Goal: Task Accomplishment & Management: Complete application form

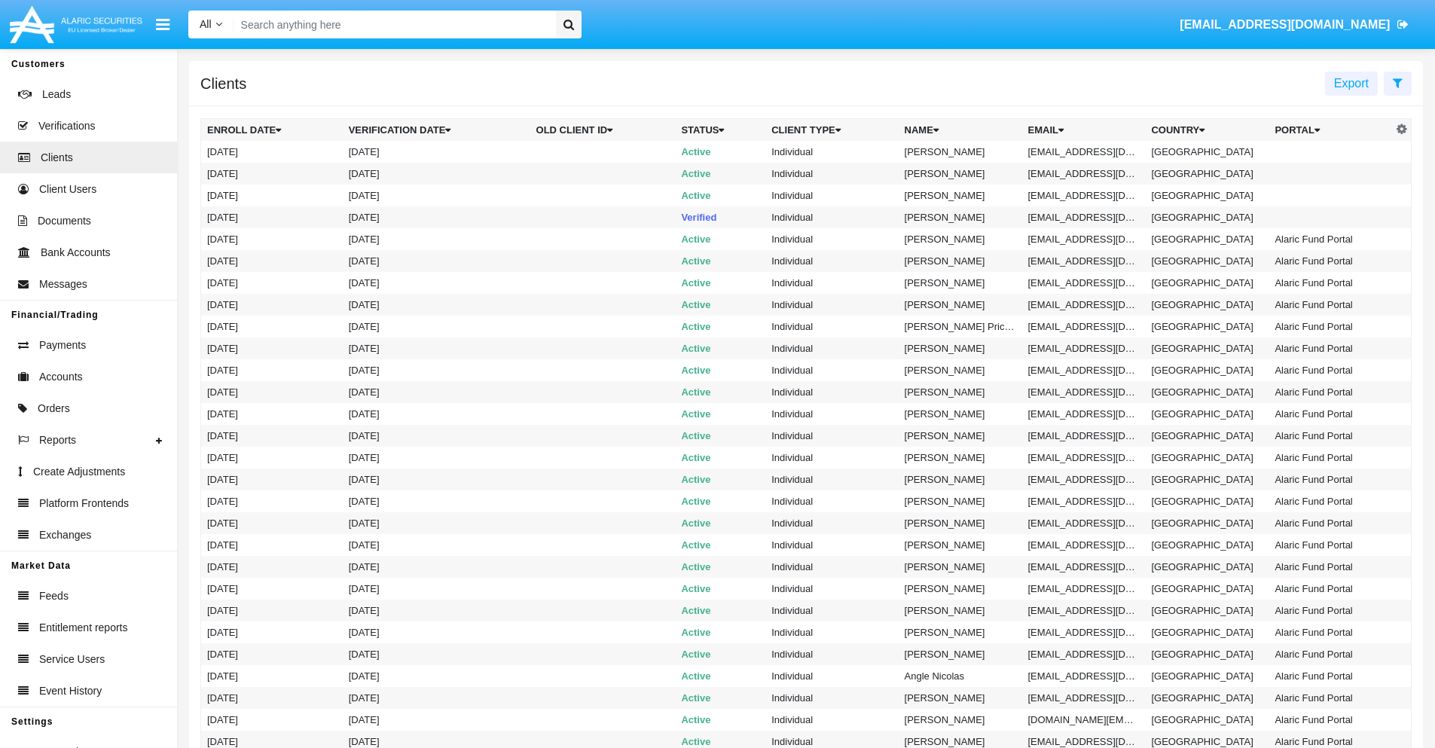
click at [1397, 82] on icon at bounding box center [1398, 83] width 10 height 12
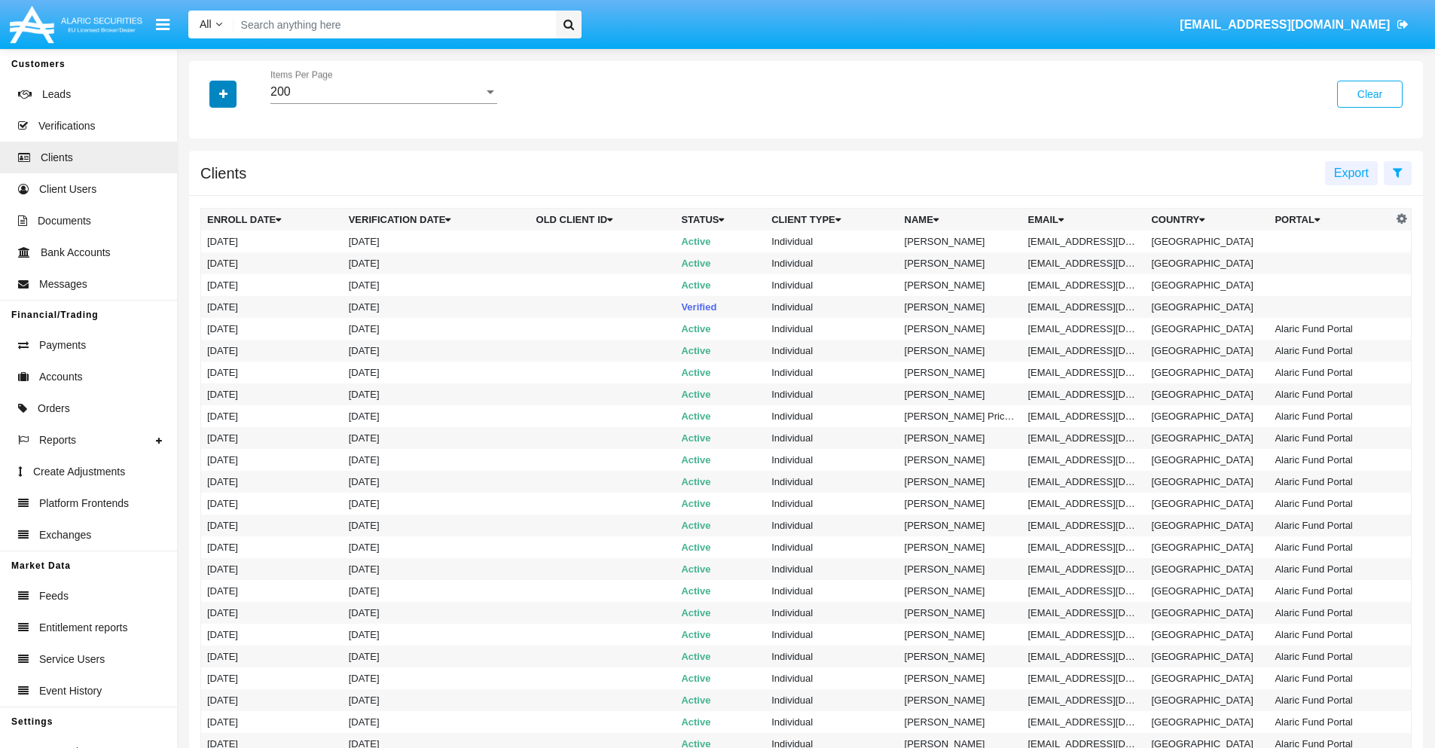
click at [223, 93] on icon "button" at bounding box center [223, 94] width 8 height 11
click at [234, 256] on span "Email" at bounding box center [234, 256] width 30 height 18
click at [207, 262] on input "Email" at bounding box center [206, 262] width 1 height 1
checkbox input "true"
click at [223, 93] on icon "button" at bounding box center [223, 94] width 8 height 11
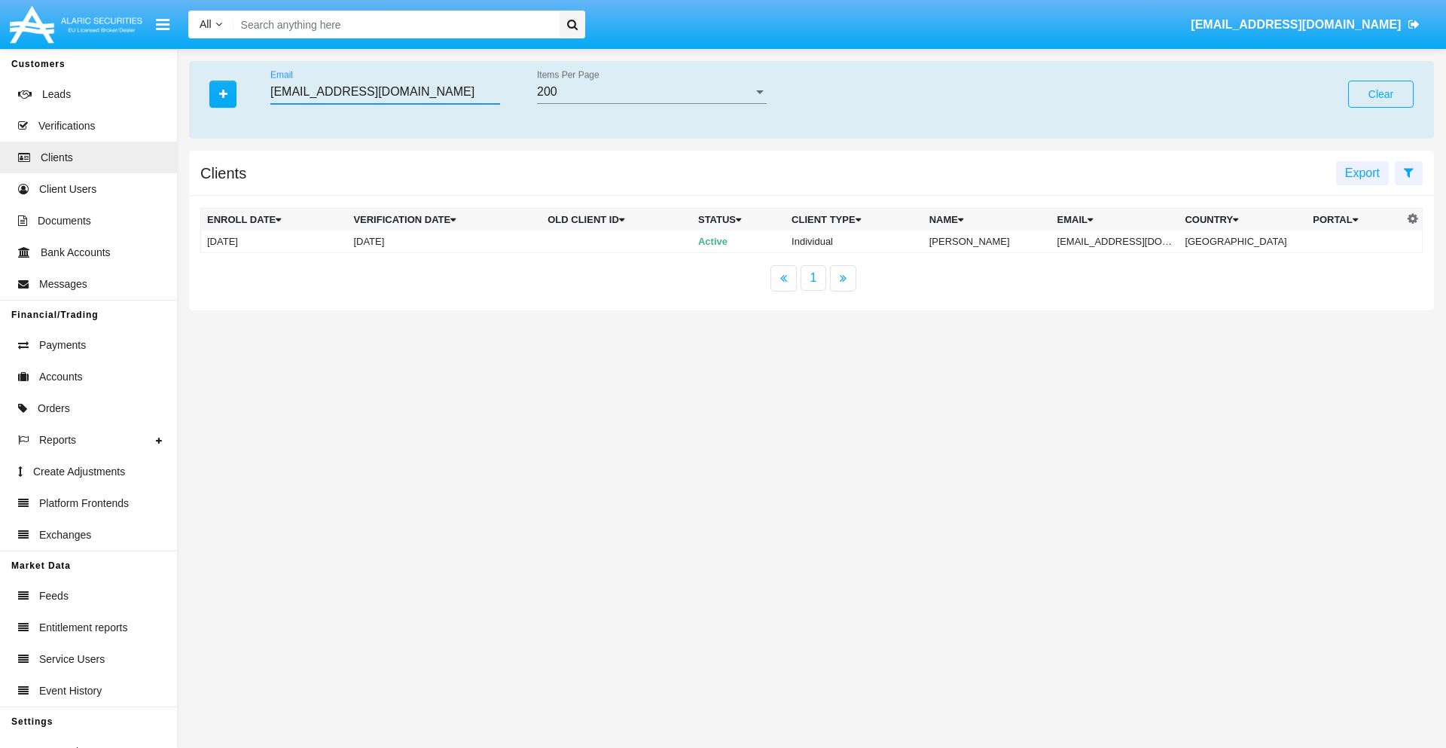
type input "mbd-hyuomb@xv6x-zh76et.au"
click at [1121, 241] on td "mbd-hyuomb@xv6x-zh76et.au" at bounding box center [1116, 242] width 128 height 23
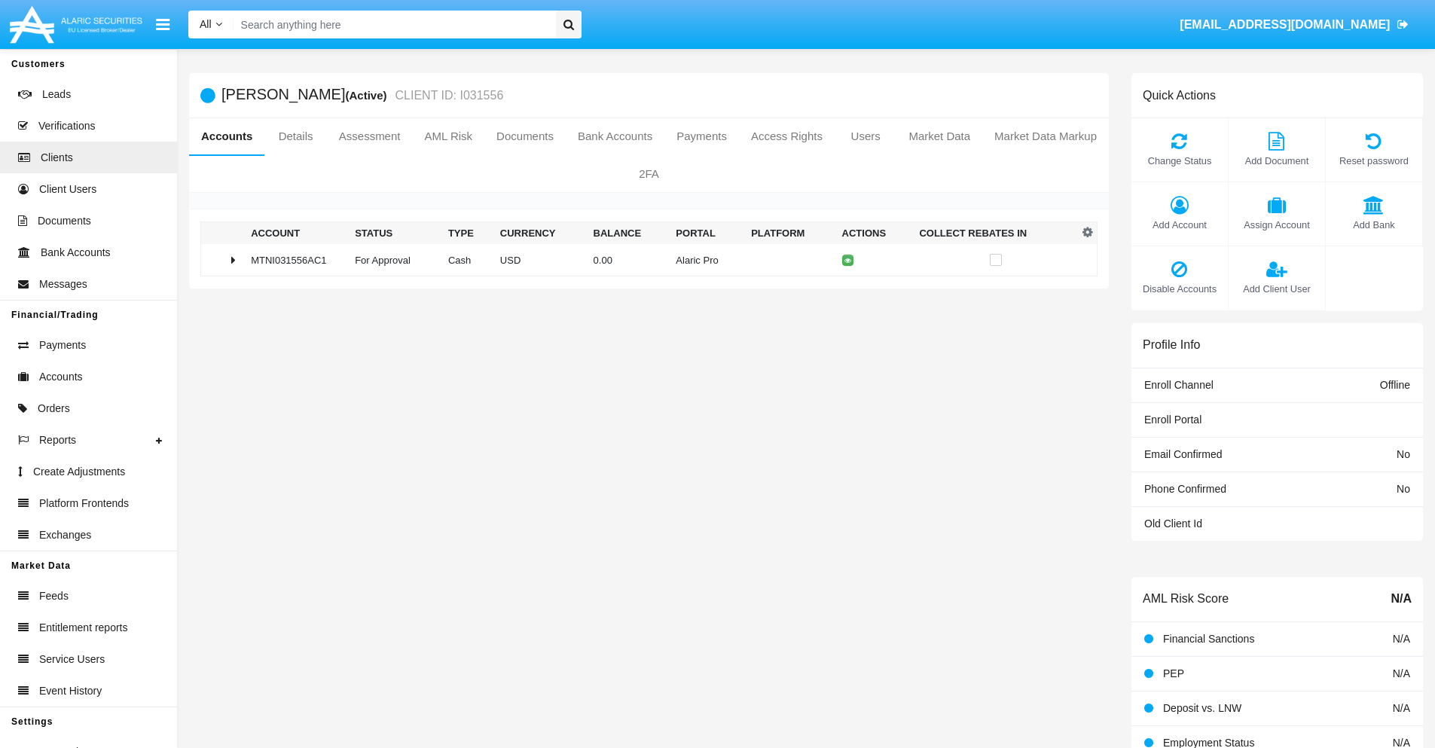
click at [1373, 225] on span "Add Bank" at bounding box center [1373, 225] width 81 height 14
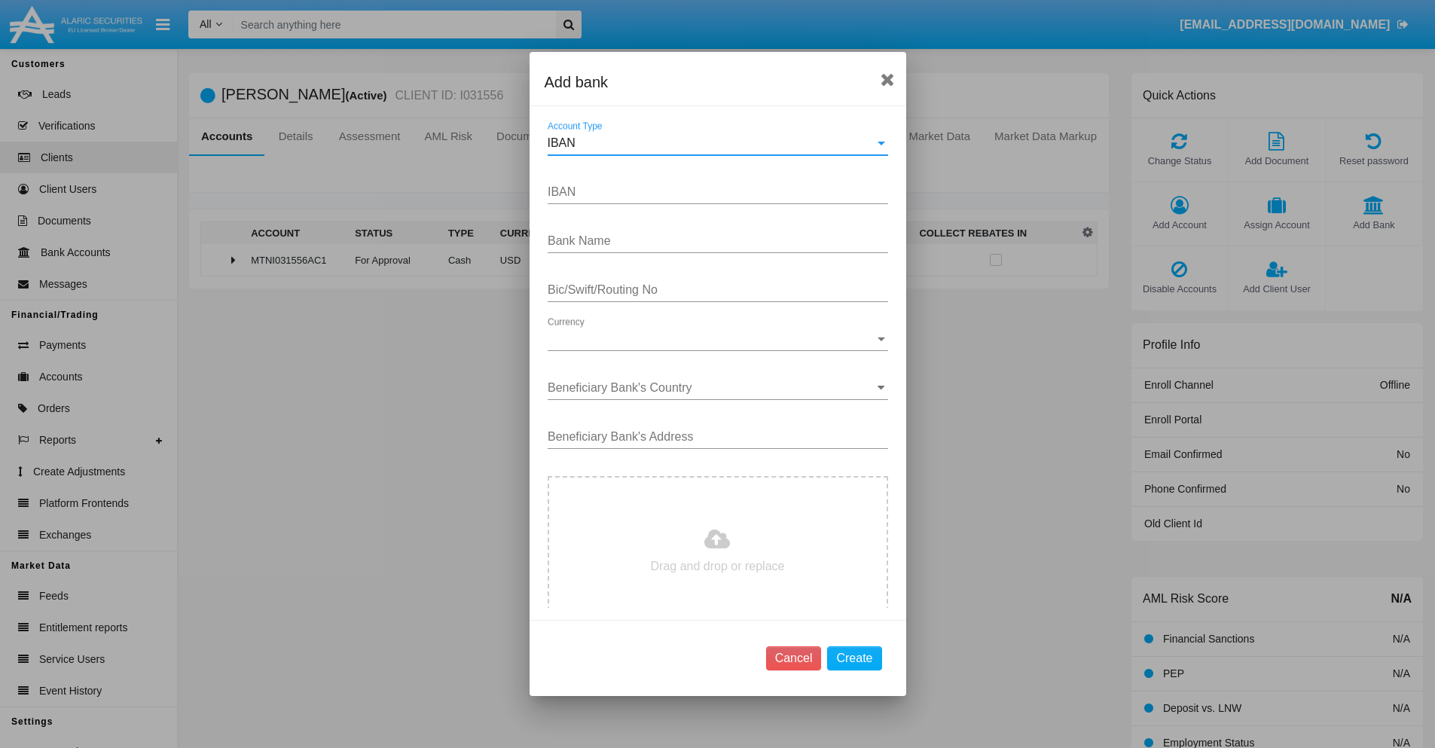
click at [712, 143] on div "IBAN" at bounding box center [711, 143] width 327 height 14
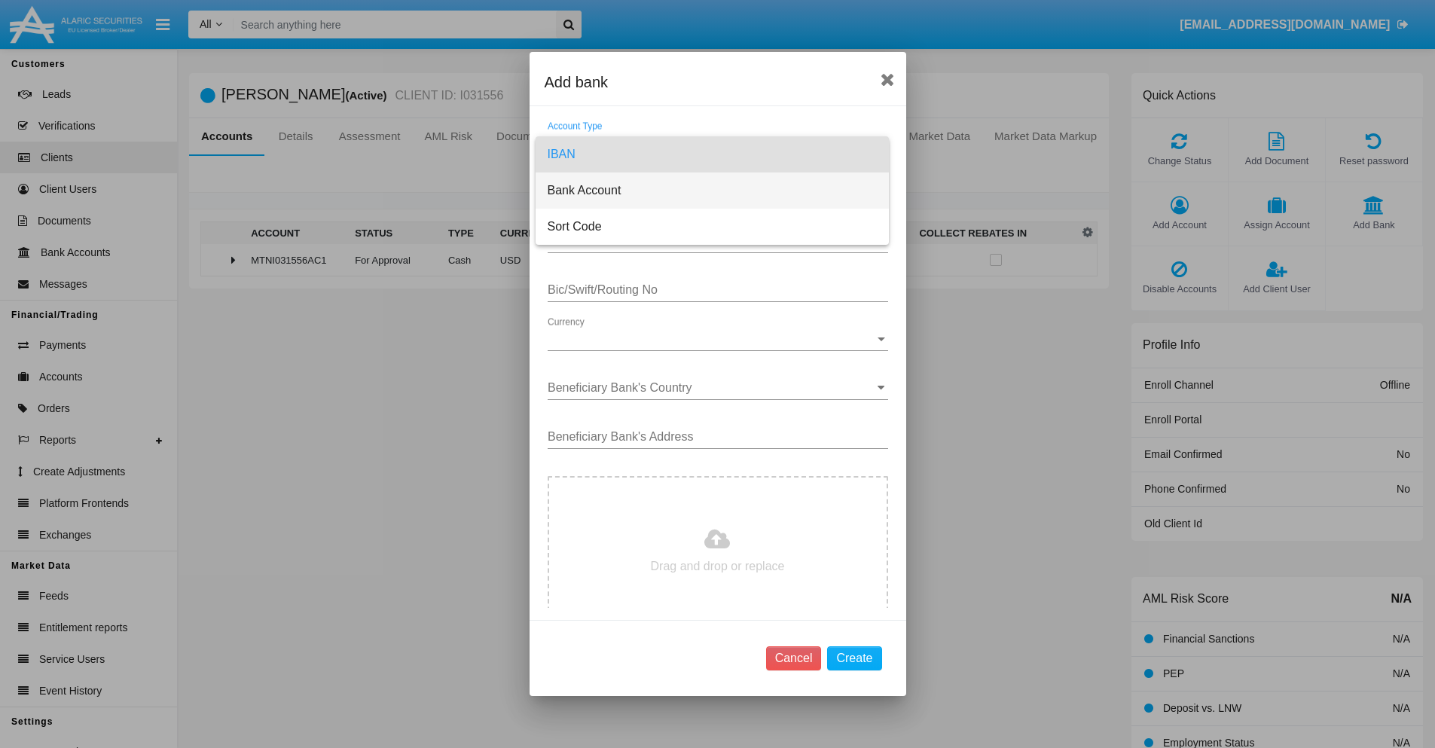
click at [712, 191] on span "Bank Account" at bounding box center [712, 191] width 329 height 36
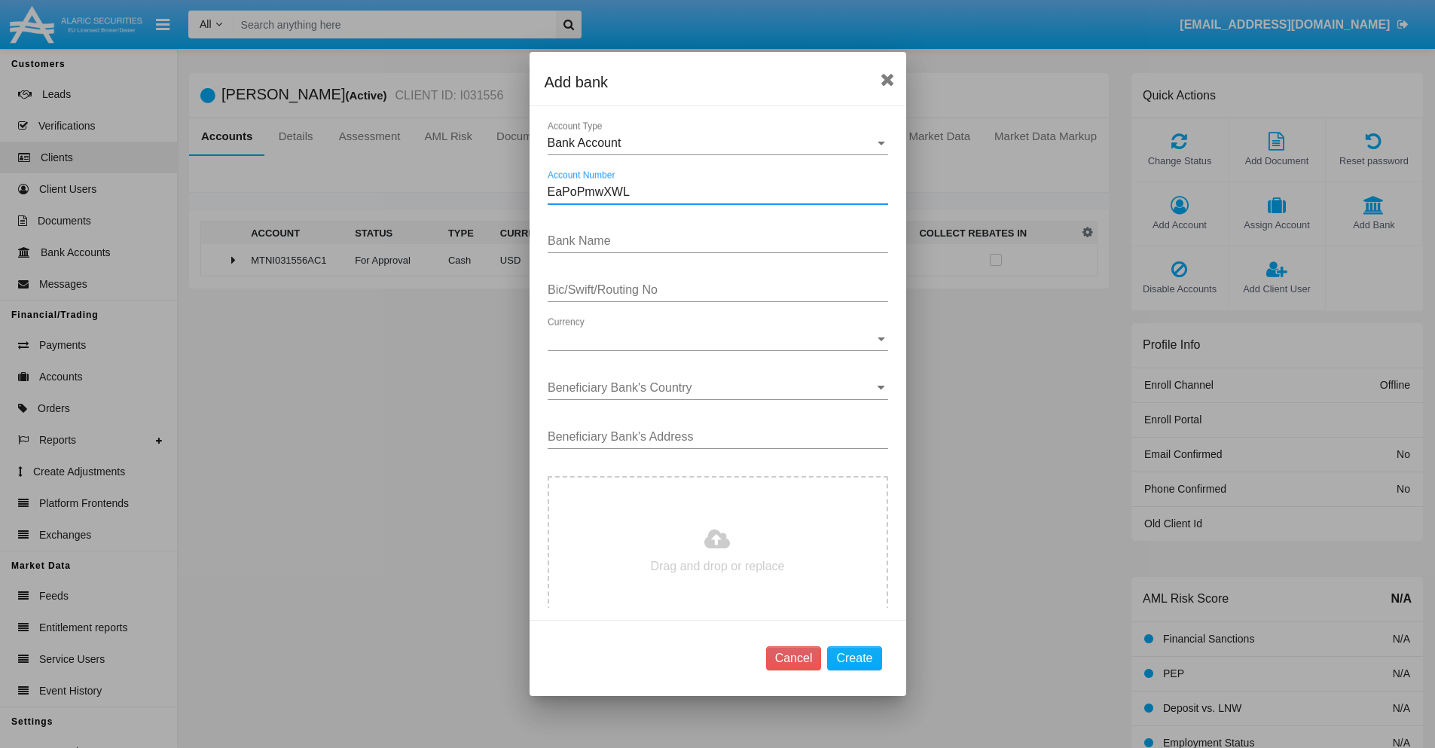
type input "EaPoPmwXWL"
type input "DCbnOeVkeSBUoPw"
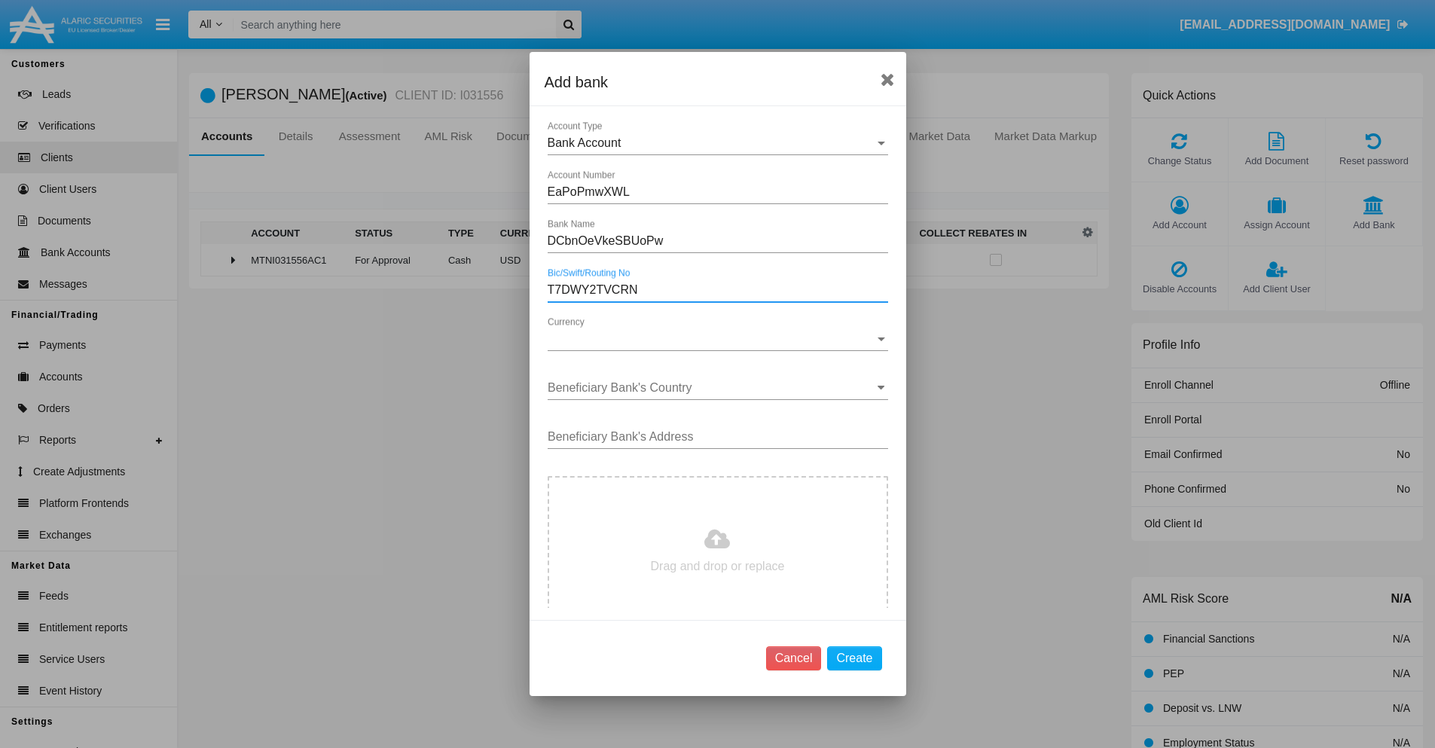
type input "T7DWY2TVCRN"
click at [712, 339] on span "Currency" at bounding box center [711, 339] width 327 height 14
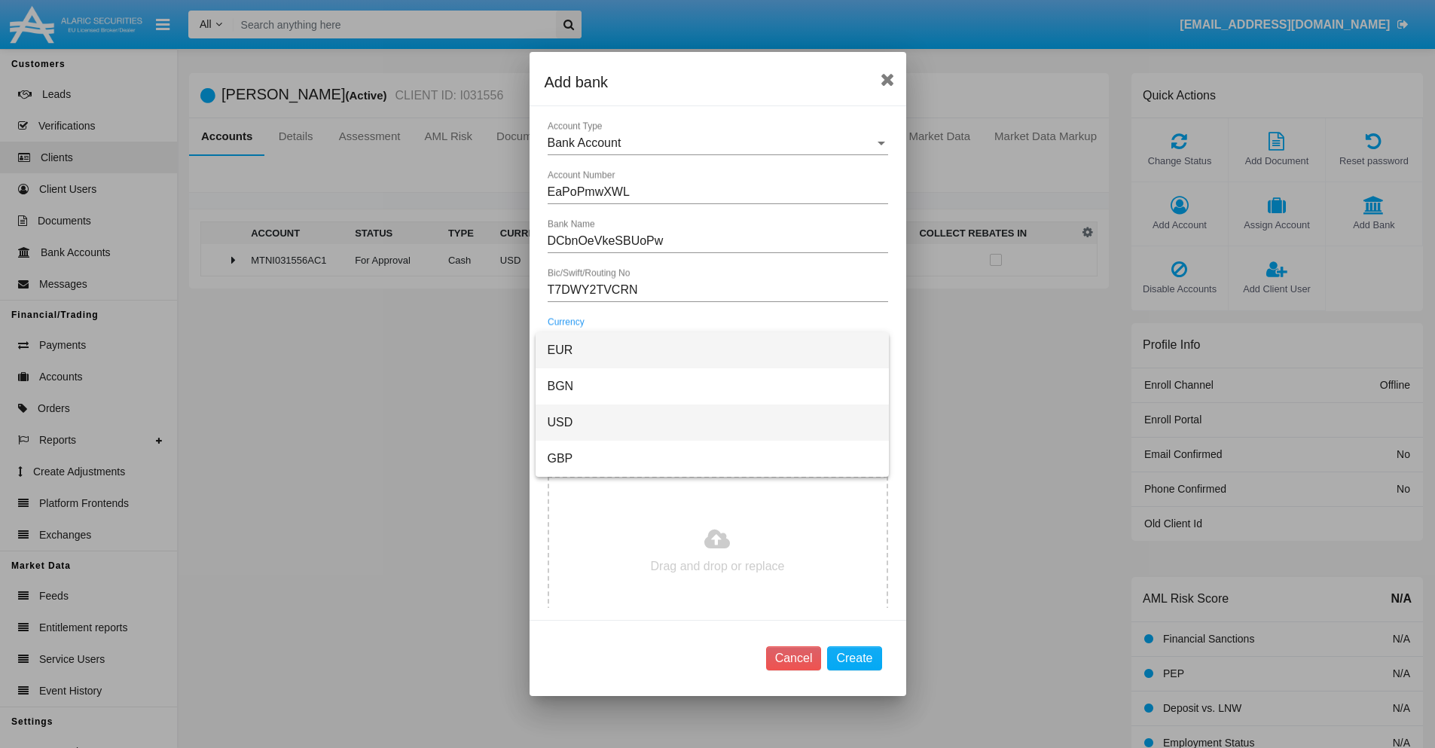
click at [712, 423] on span "USD" at bounding box center [712, 423] width 329 height 36
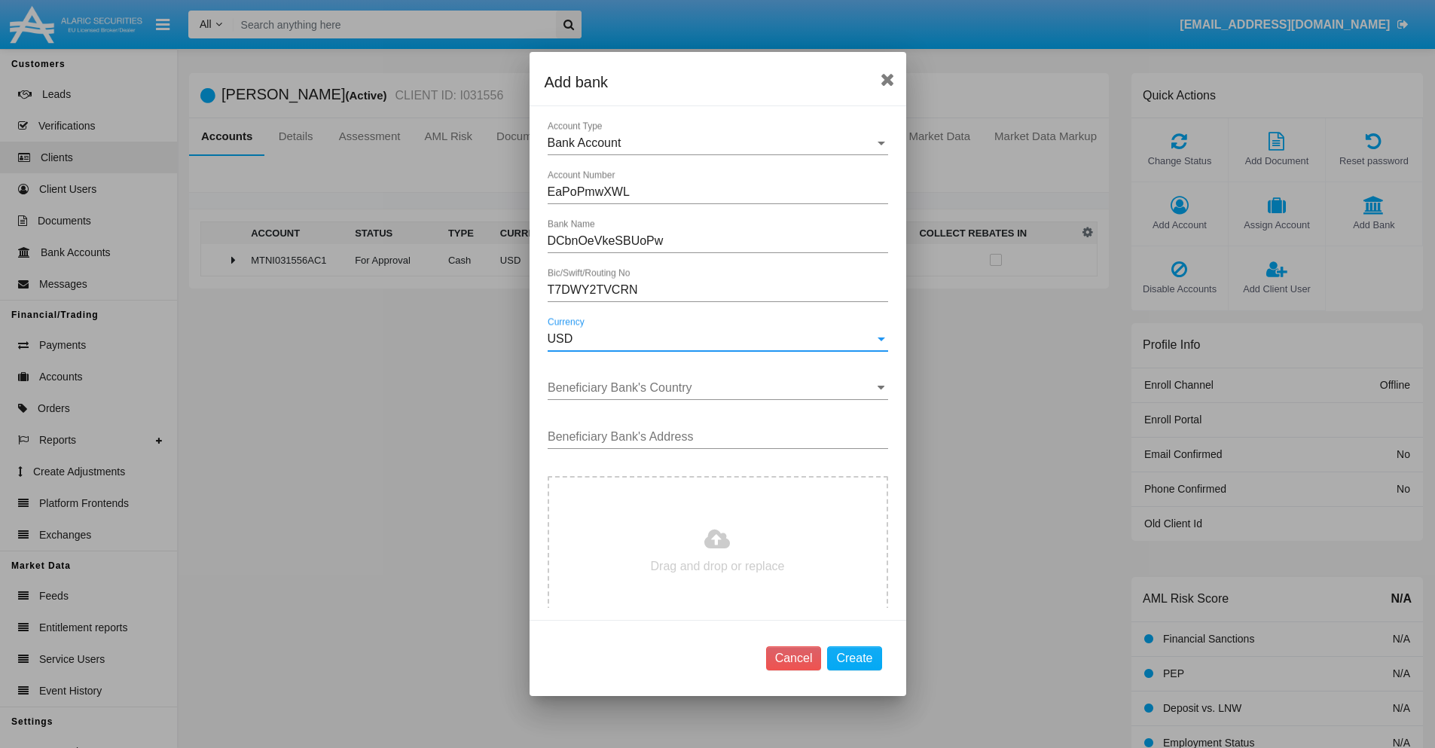
click at [712, 388] on input "Beneficiary Bank's Country" at bounding box center [718, 388] width 341 height 14
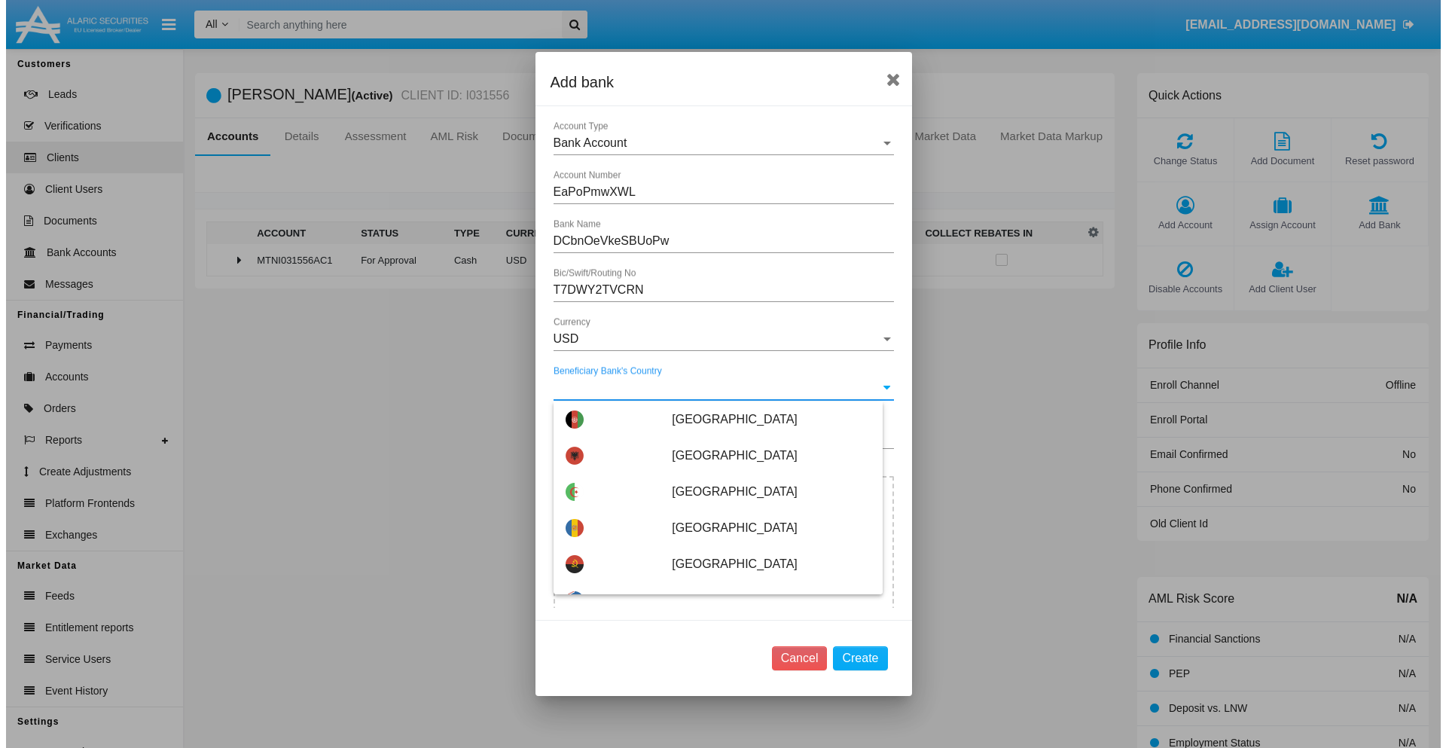
scroll to position [6244, 0]
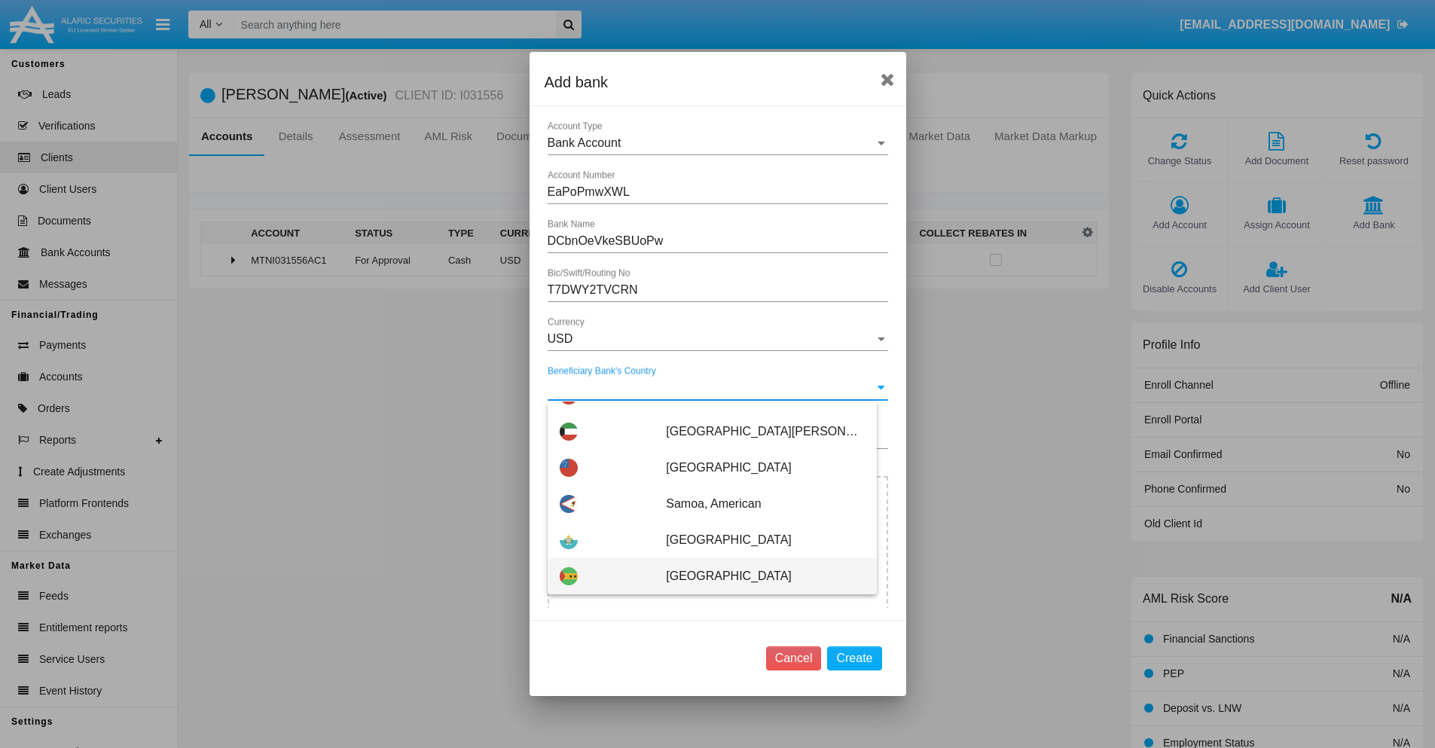
click at [757, 576] on span "Sao Tome and Principe" at bounding box center [765, 576] width 198 height 36
type input "Sao Tome and Principe"
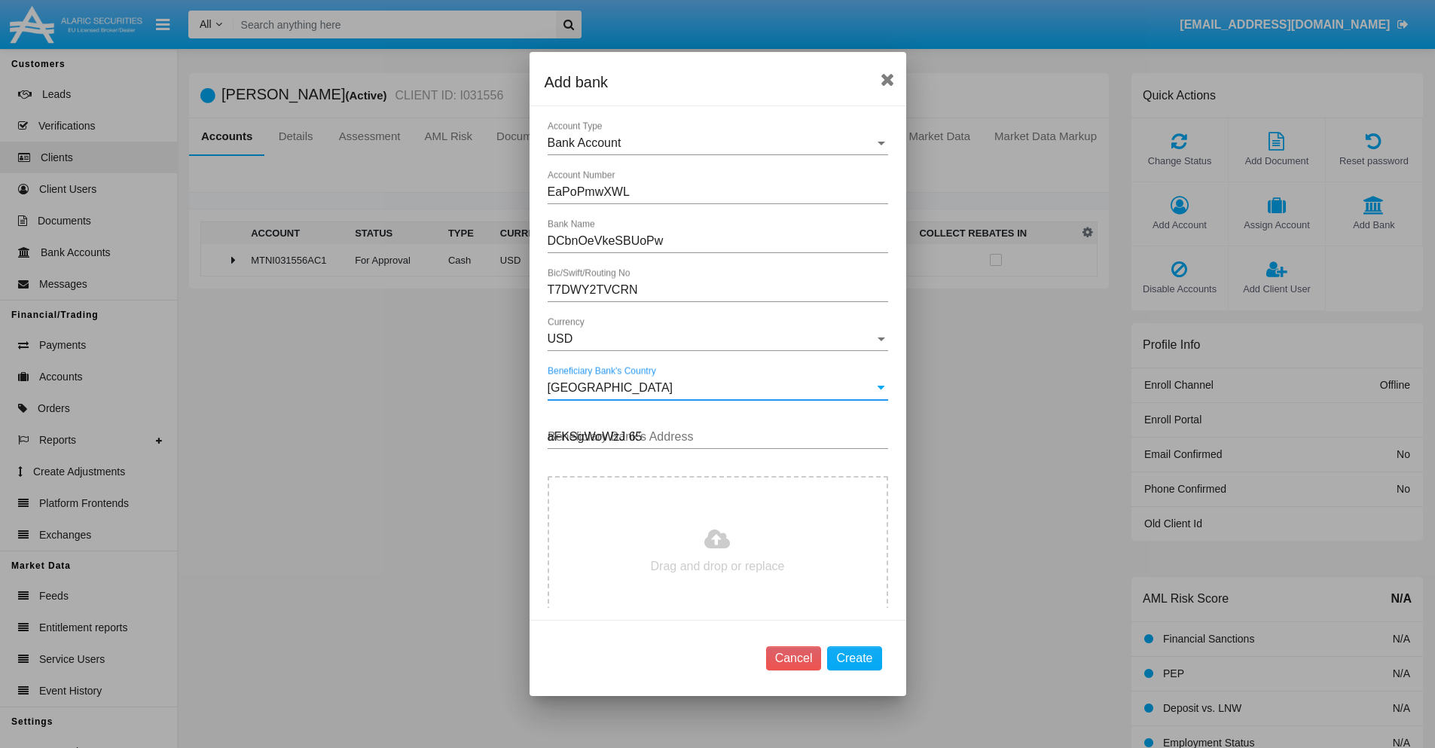
type input "aFKSgWoWzJ 654"
type input "C:\fakepath\bank-statement.png"
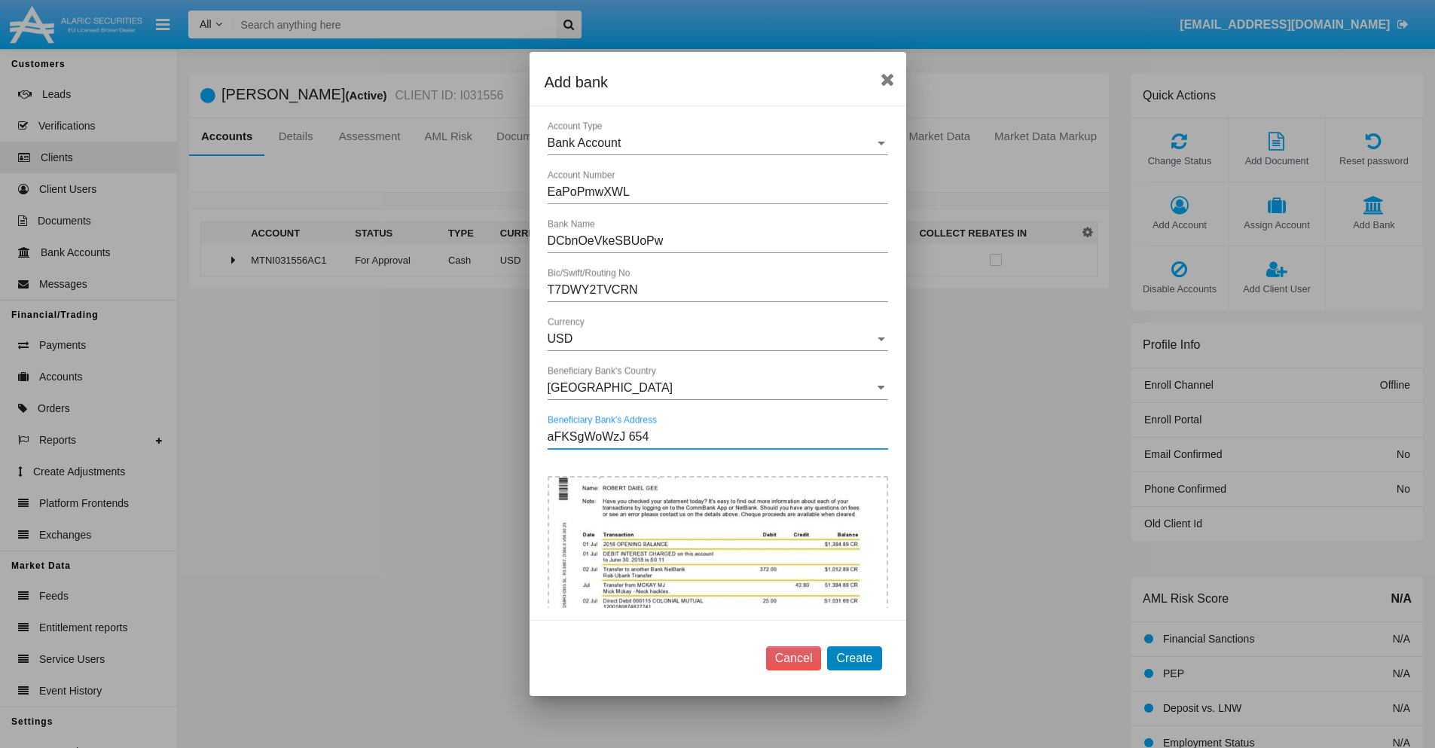
click at [854, 658] on button "Create" at bounding box center [854, 658] width 54 height 24
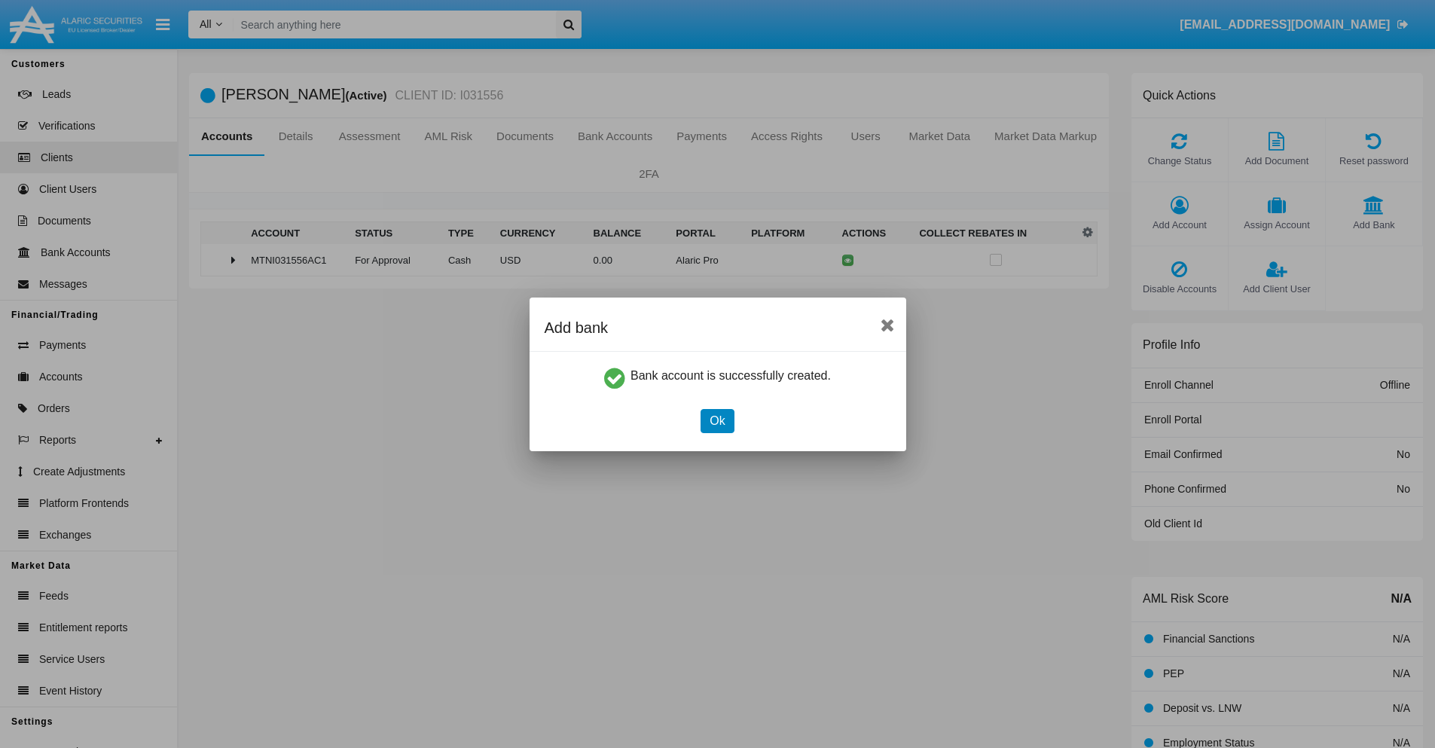
click at [717, 420] on button "Ok" at bounding box center [717, 421] width 33 height 24
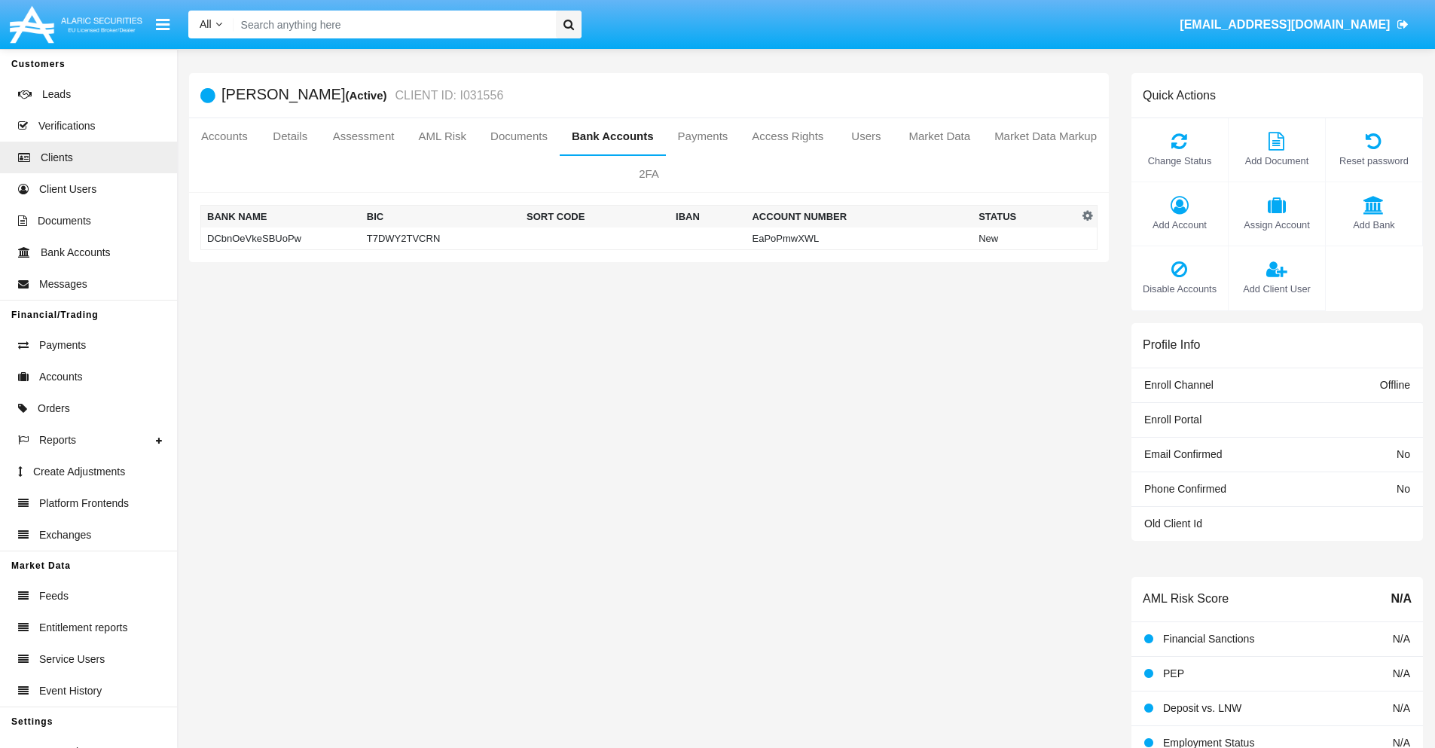
click at [280, 238] on td "DCbnOeVkeSBUoPw" at bounding box center [281, 239] width 160 height 23
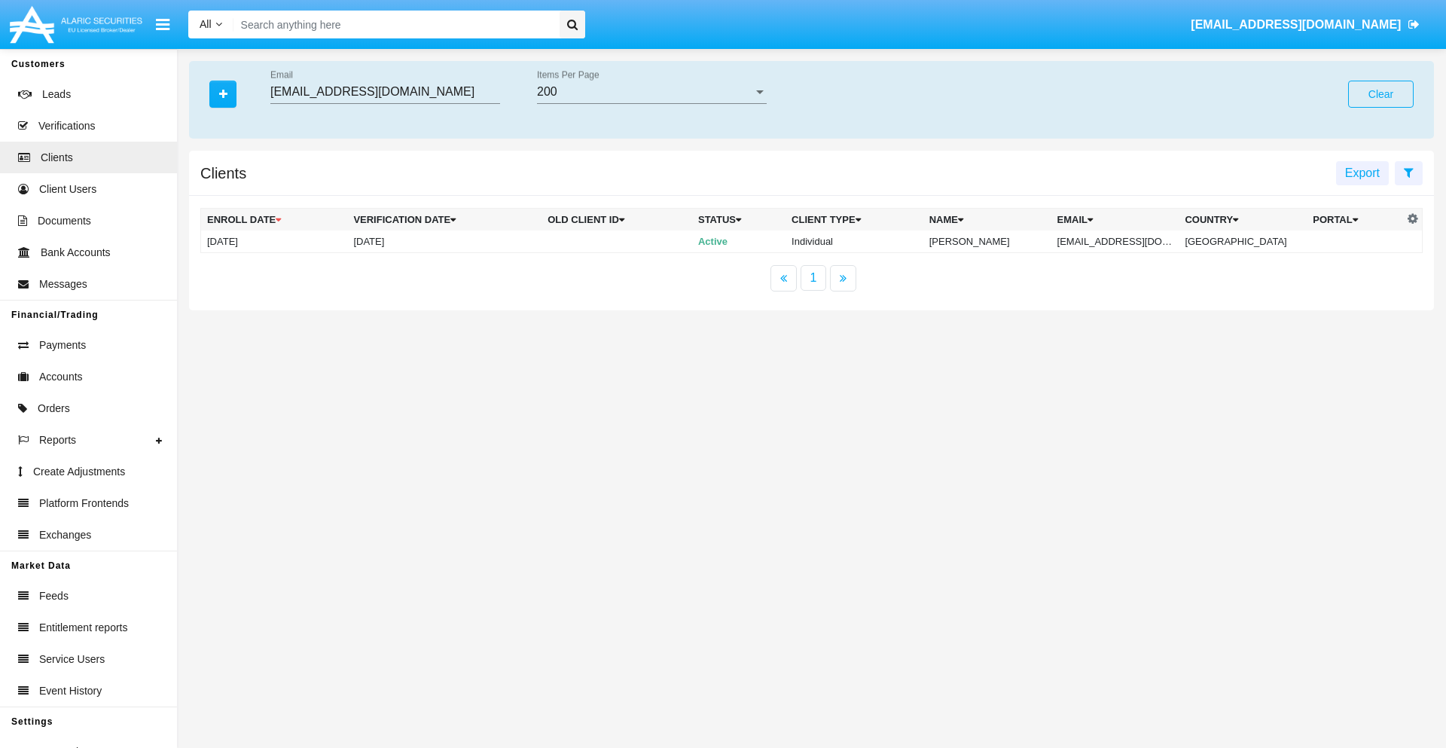
click at [1381, 94] on button "Clear" at bounding box center [1382, 94] width 66 height 27
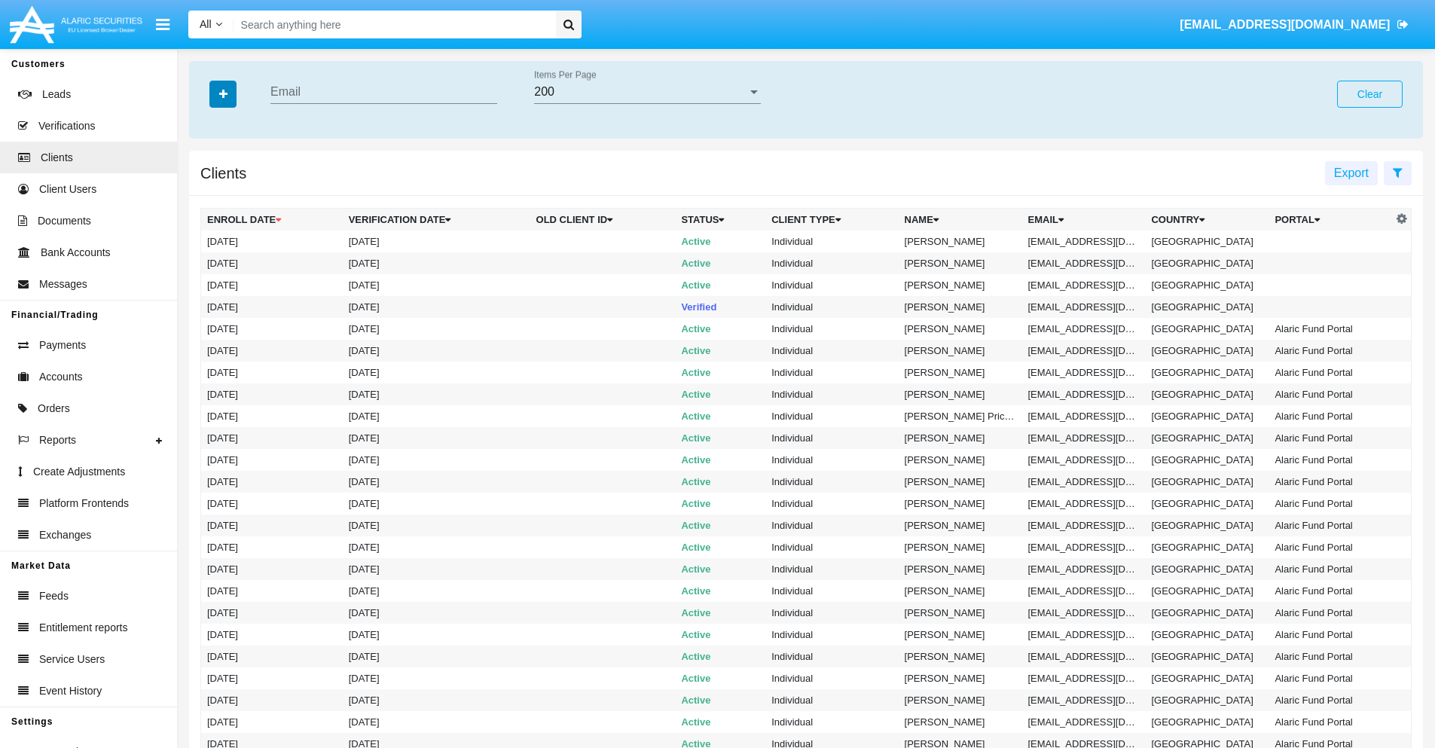
click at [223, 93] on icon "button" at bounding box center [223, 94] width 8 height 11
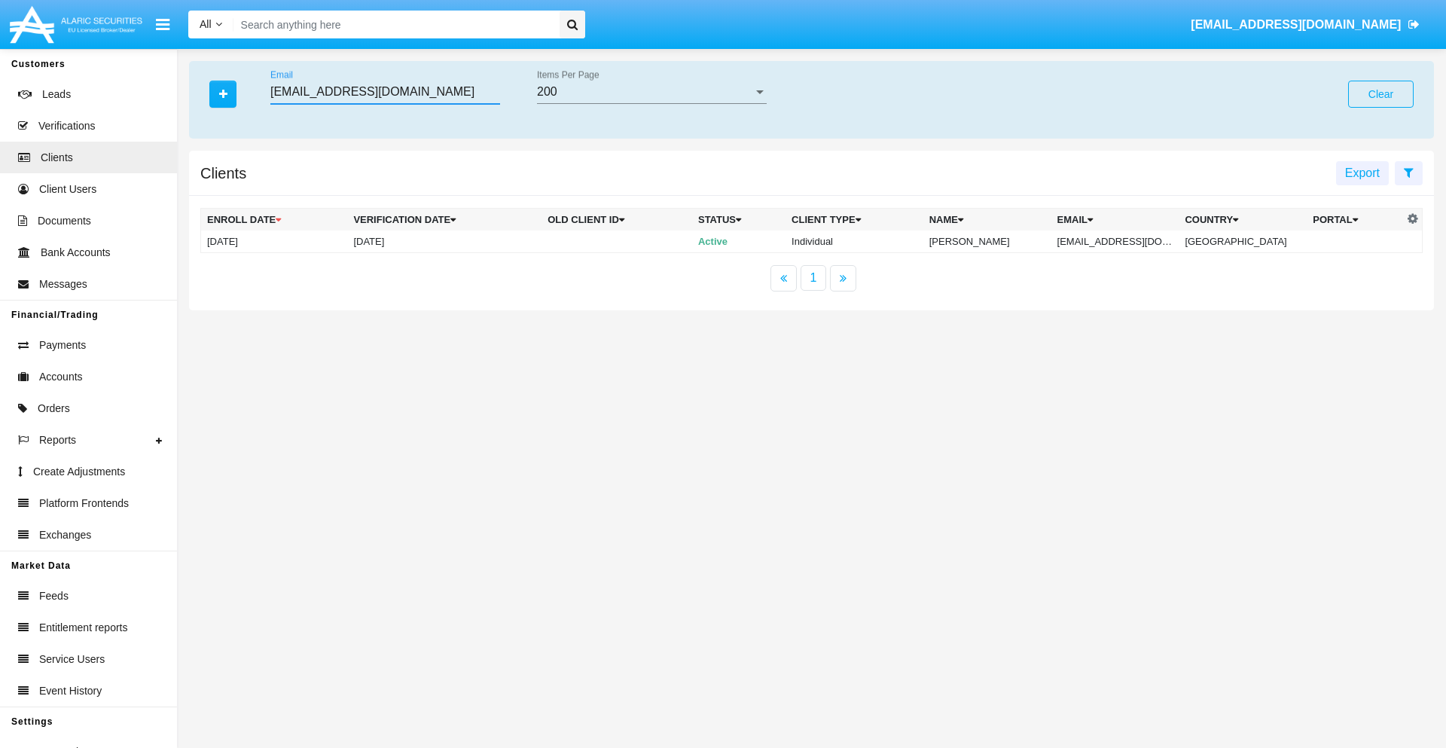
type input "mbd-hyuomb@xv6x-zh76et.au"
click at [1121, 241] on td "mbd-hyuomb@xv6x-zh76et.au" at bounding box center [1116, 242] width 128 height 23
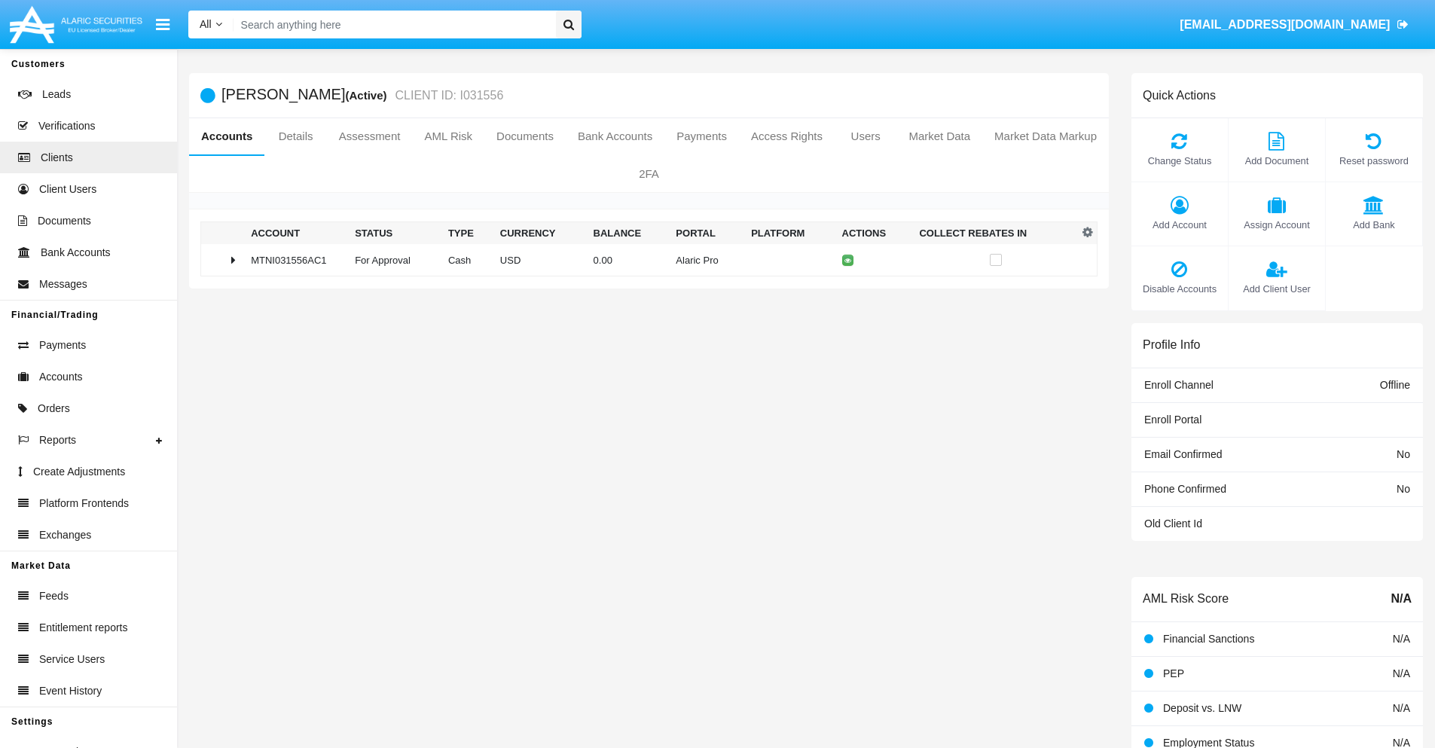
click at [1373, 225] on span "Add Bank" at bounding box center [1373, 225] width 81 height 14
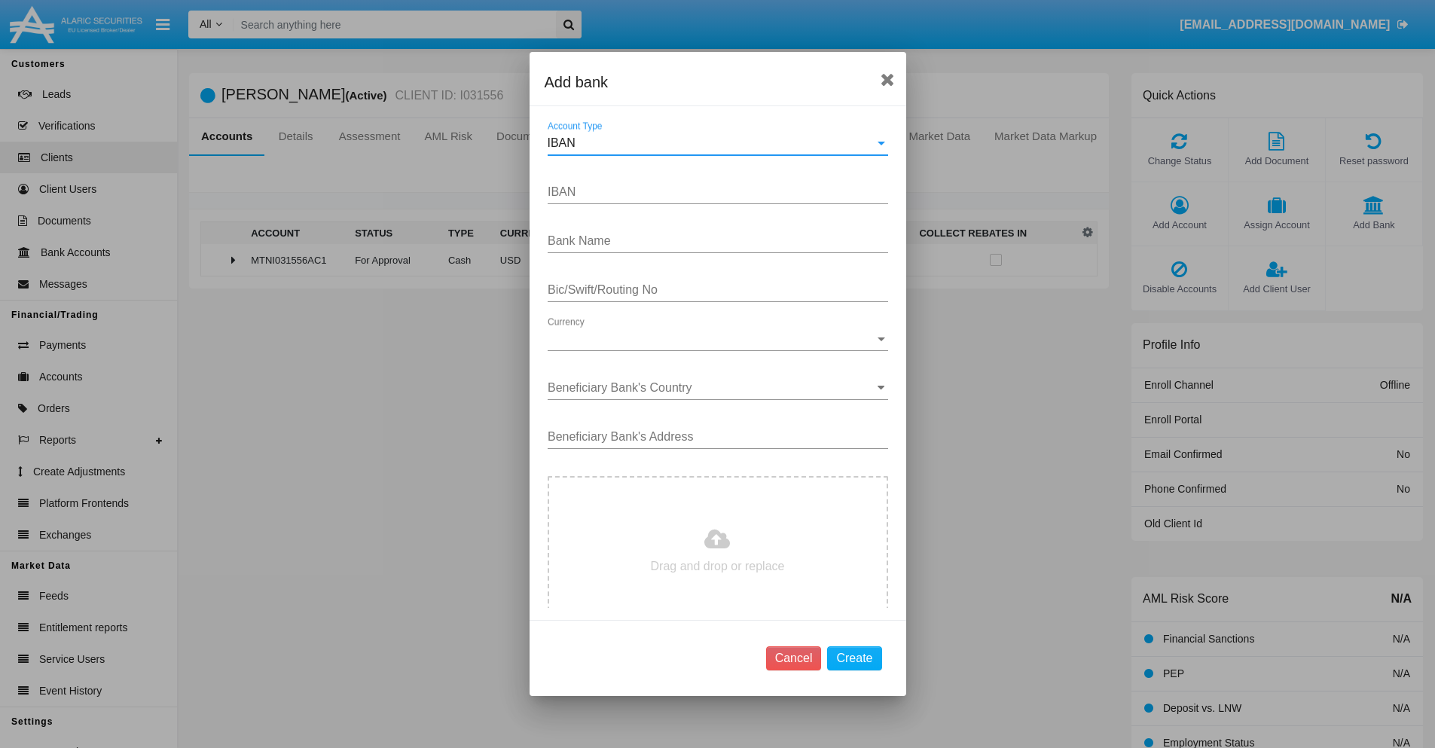
click at [712, 143] on div "IBAN" at bounding box center [711, 143] width 327 height 14
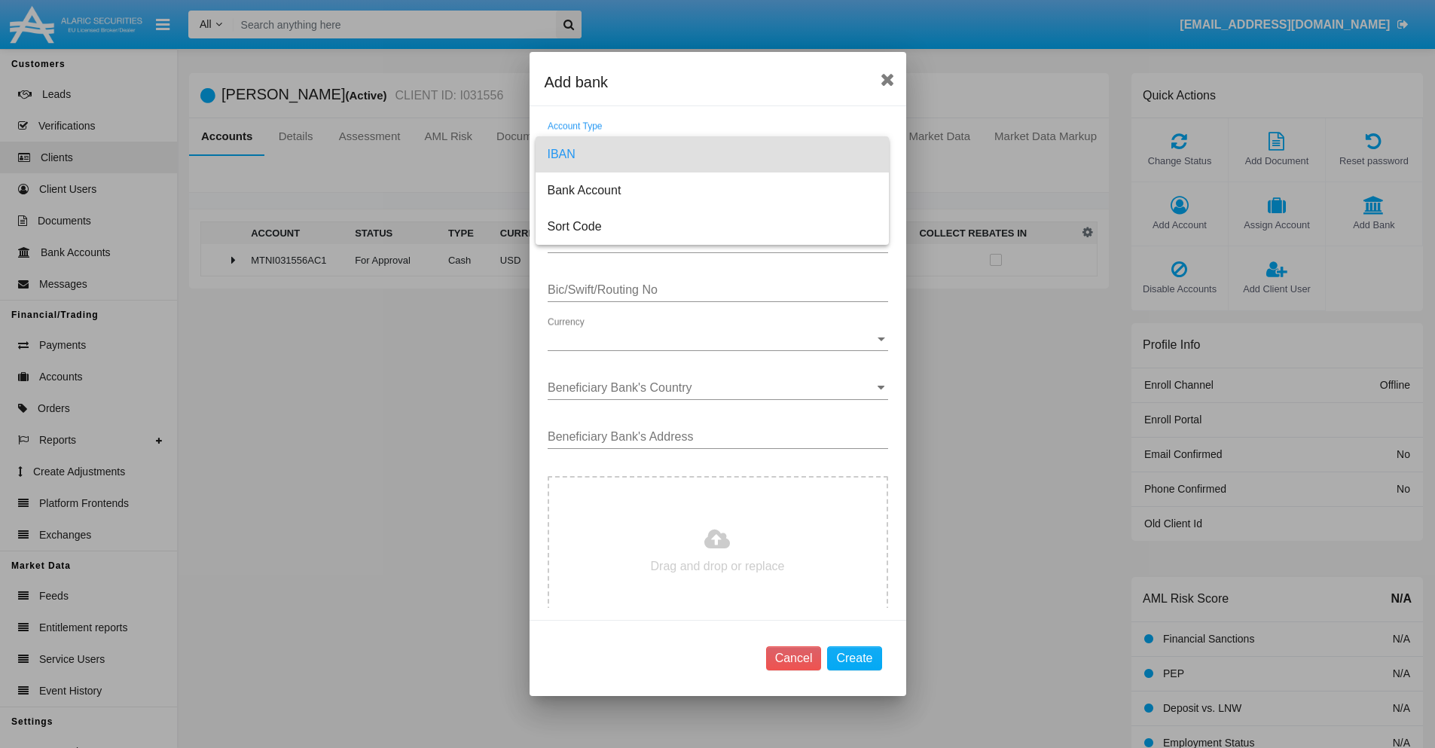
click at [712, 154] on span "IBAN" at bounding box center [712, 154] width 329 height 36
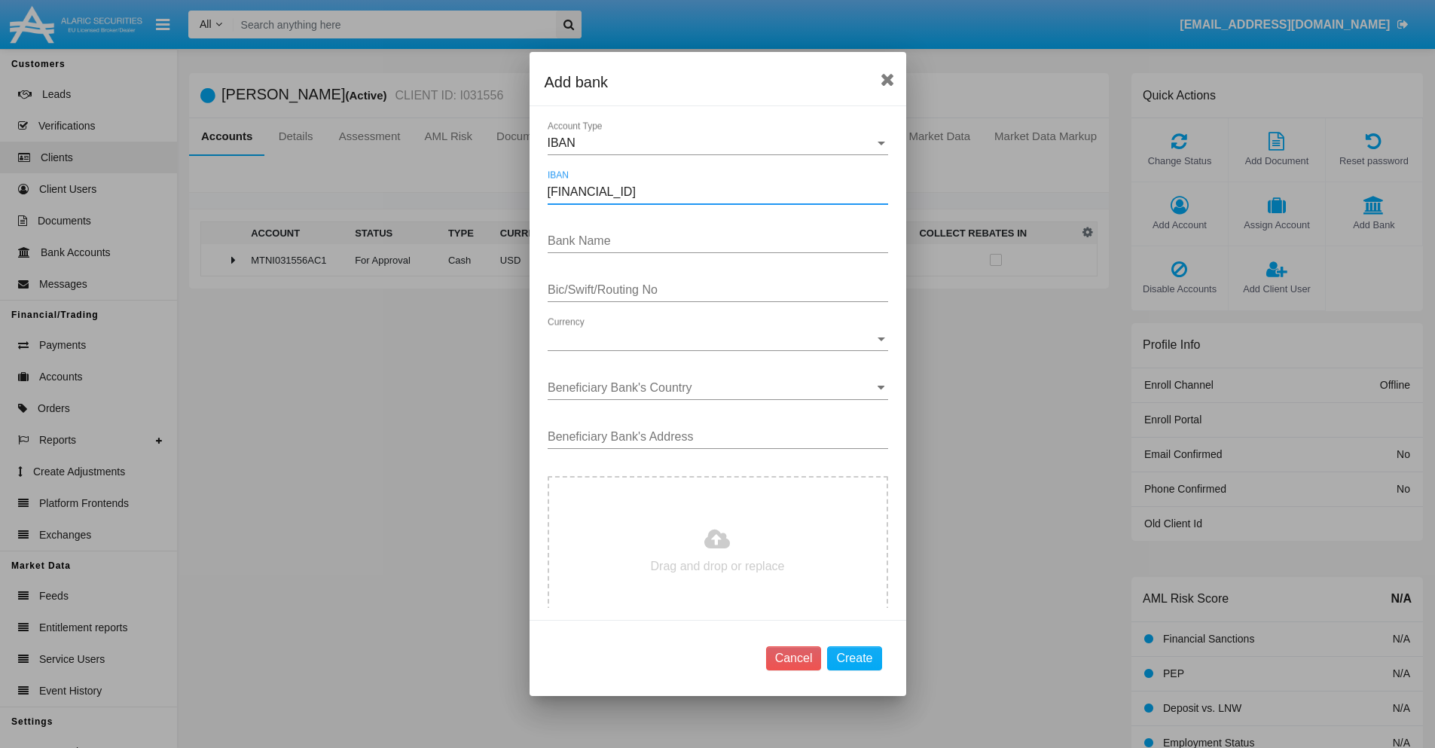
type input "DE31500105175143186793"
type input "ZHRdXYQBdsPaZEC"
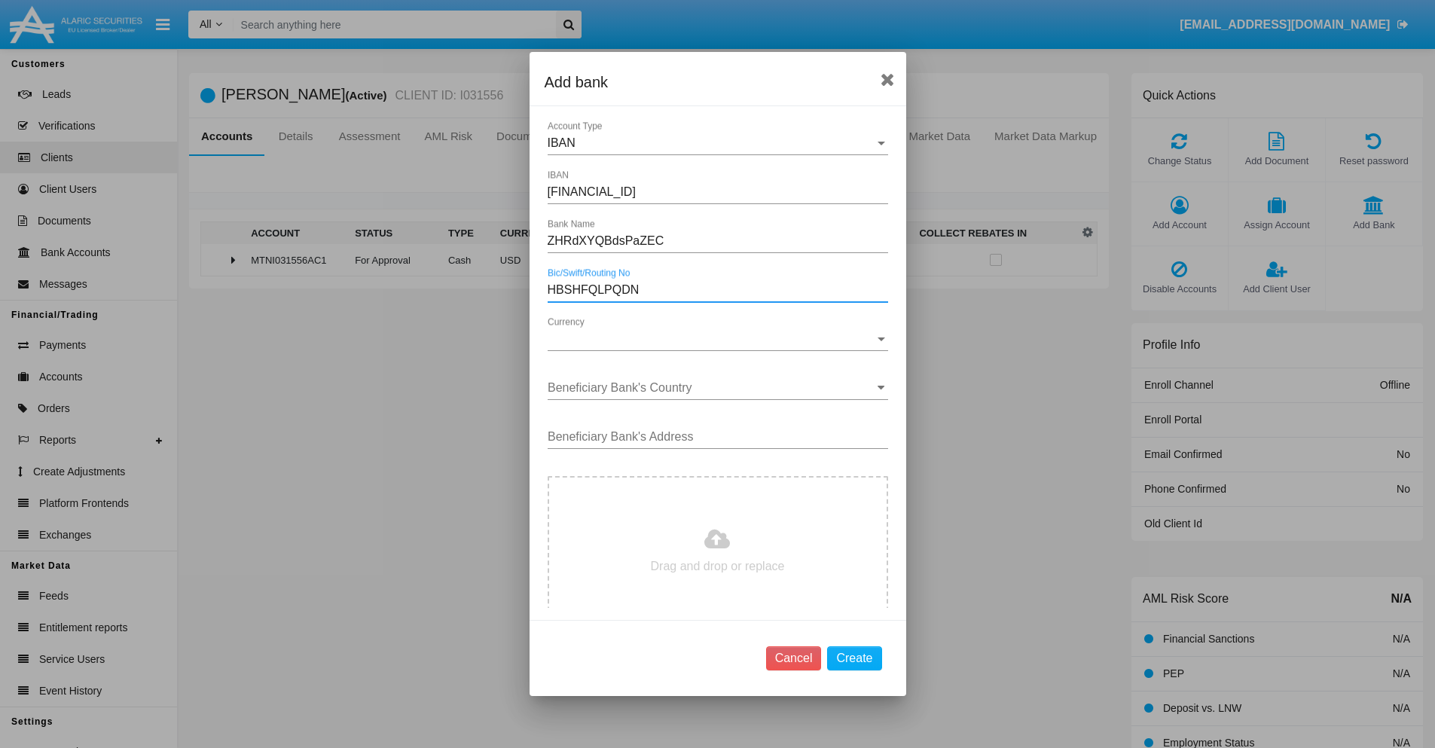
type input "HBSHFQLPQDN"
click at [712, 339] on span "Currency" at bounding box center [711, 339] width 327 height 14
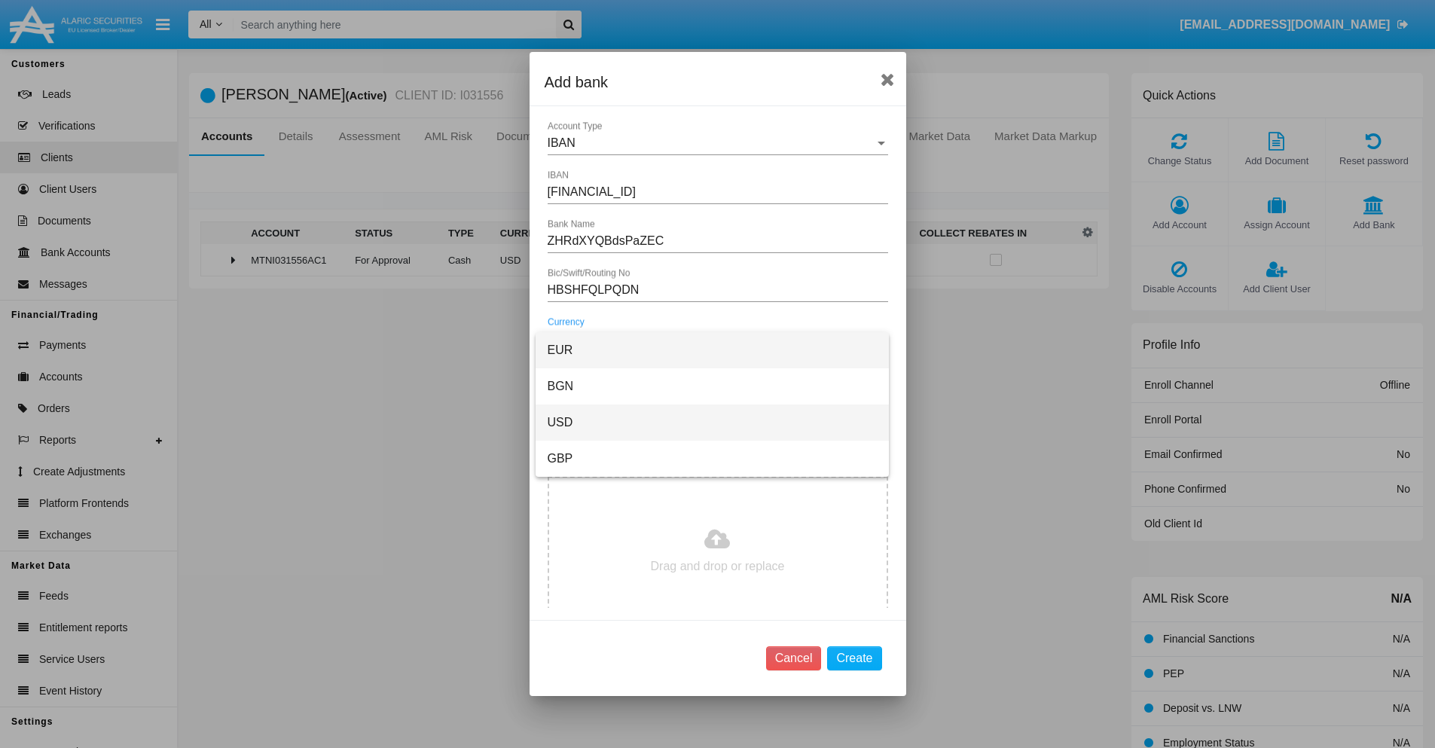
click at [712, 423] on span "USD" at bounding box center [712, 423] width 329 height 36
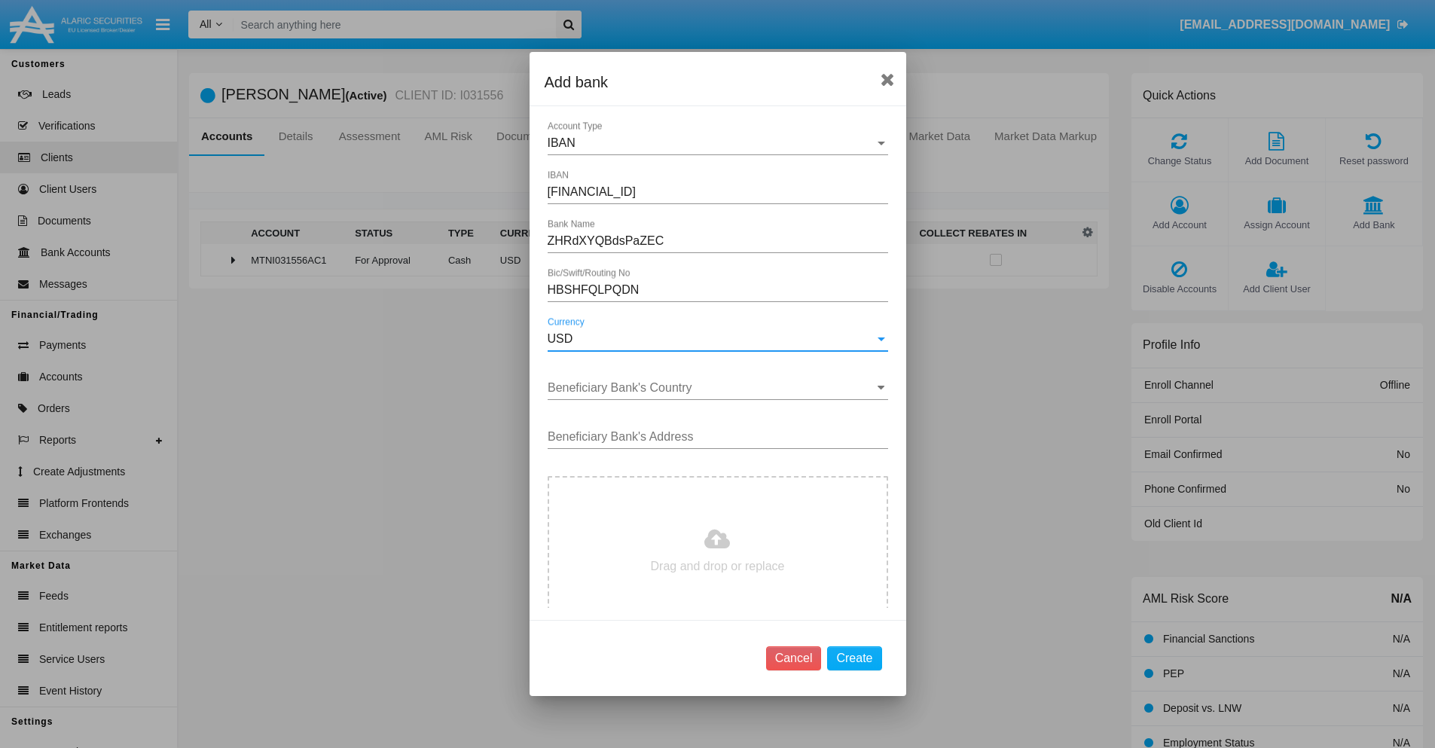
click at [712, 388] on input "Beneficiary Bank's Country" at bounding box center [718, 388] width 341 height 14
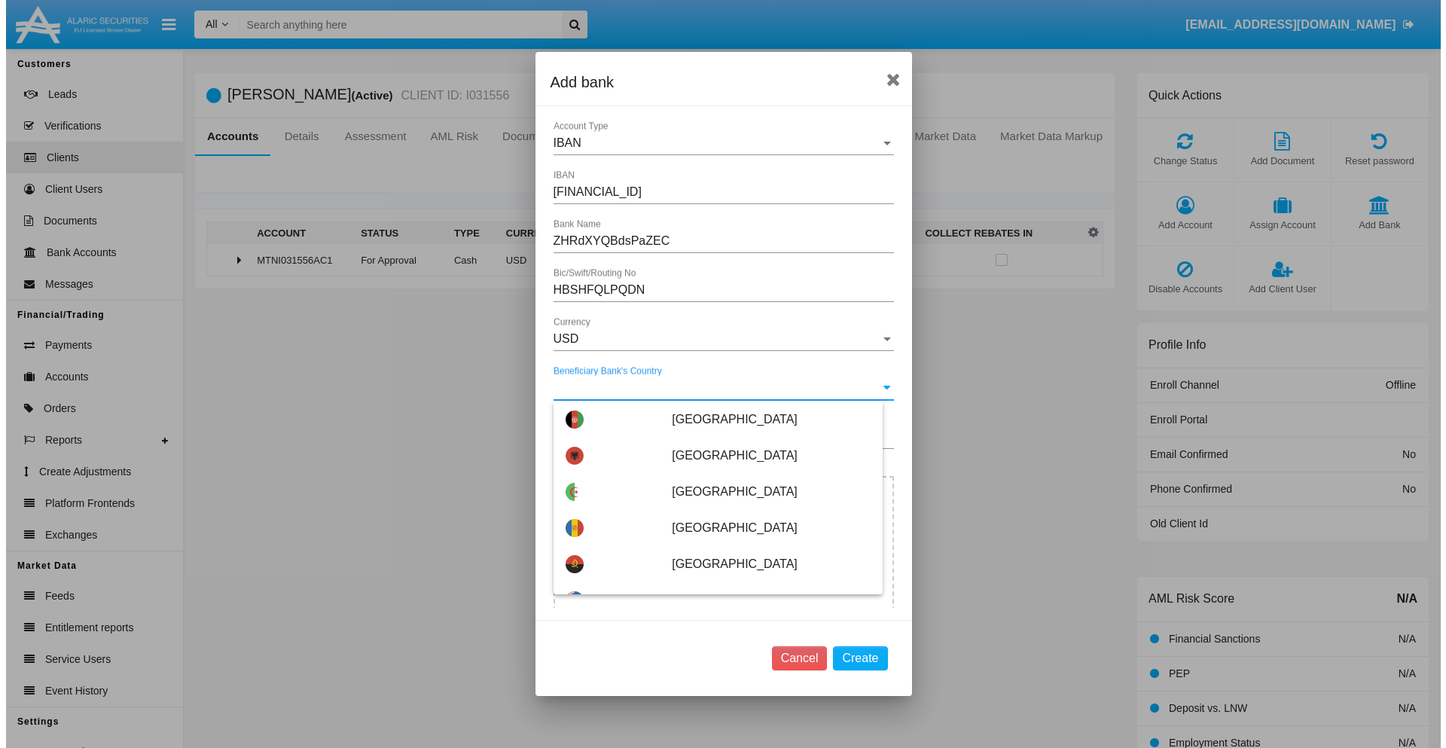
scroll to position [1543, 0]
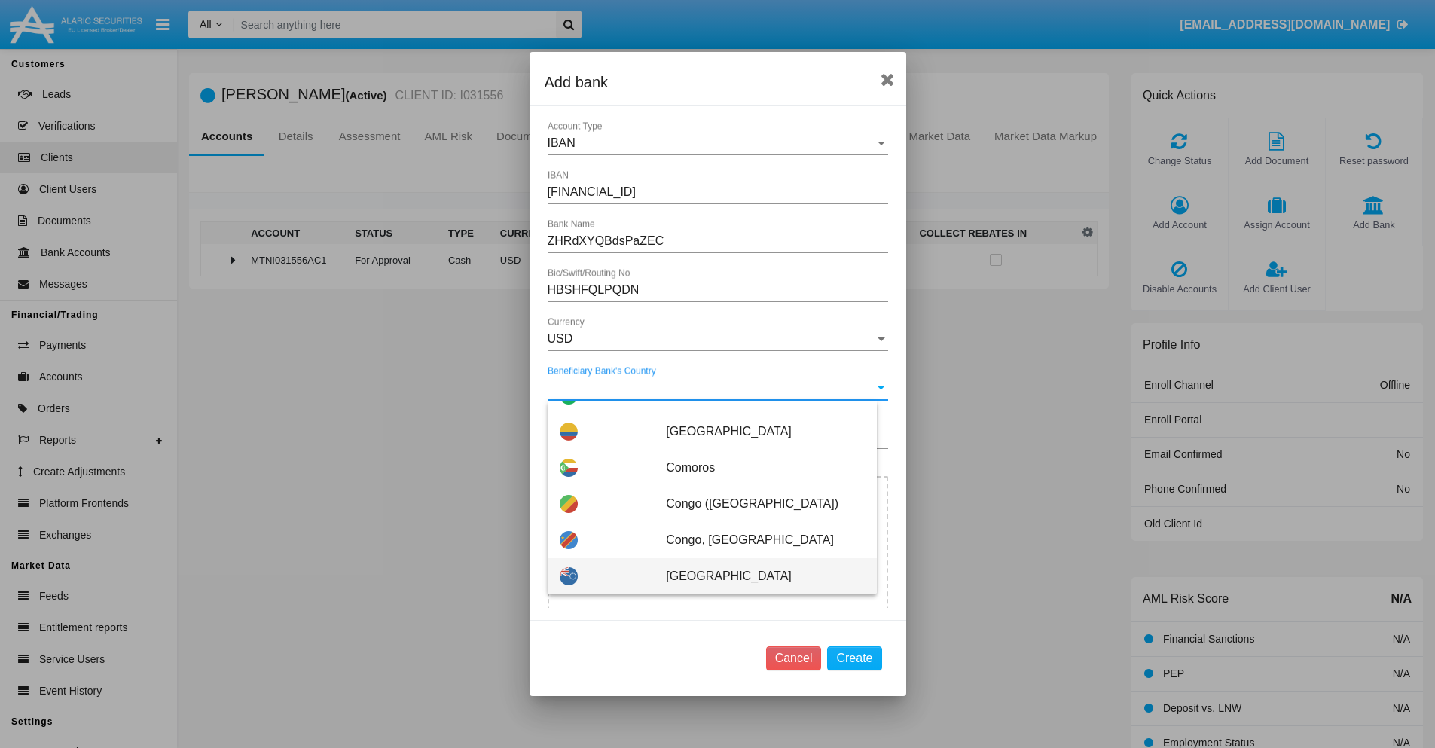
click at [757, 576] on span "Cook Islands" at bounding box center [765, 576] width 198 height 36
type input "Cook Islands"
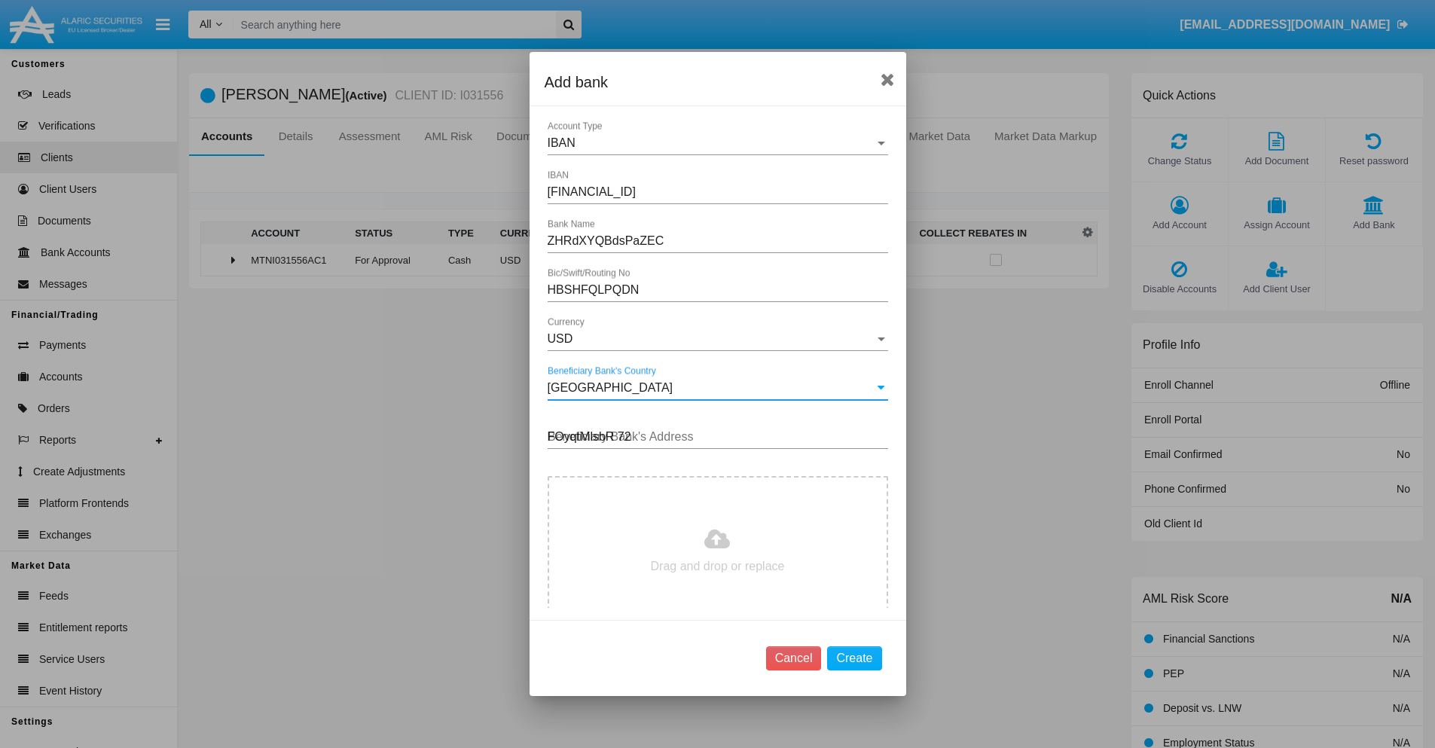
type input "FOyqtMlsbR 729"
type input "C:\fakepath\bank-statement.png"
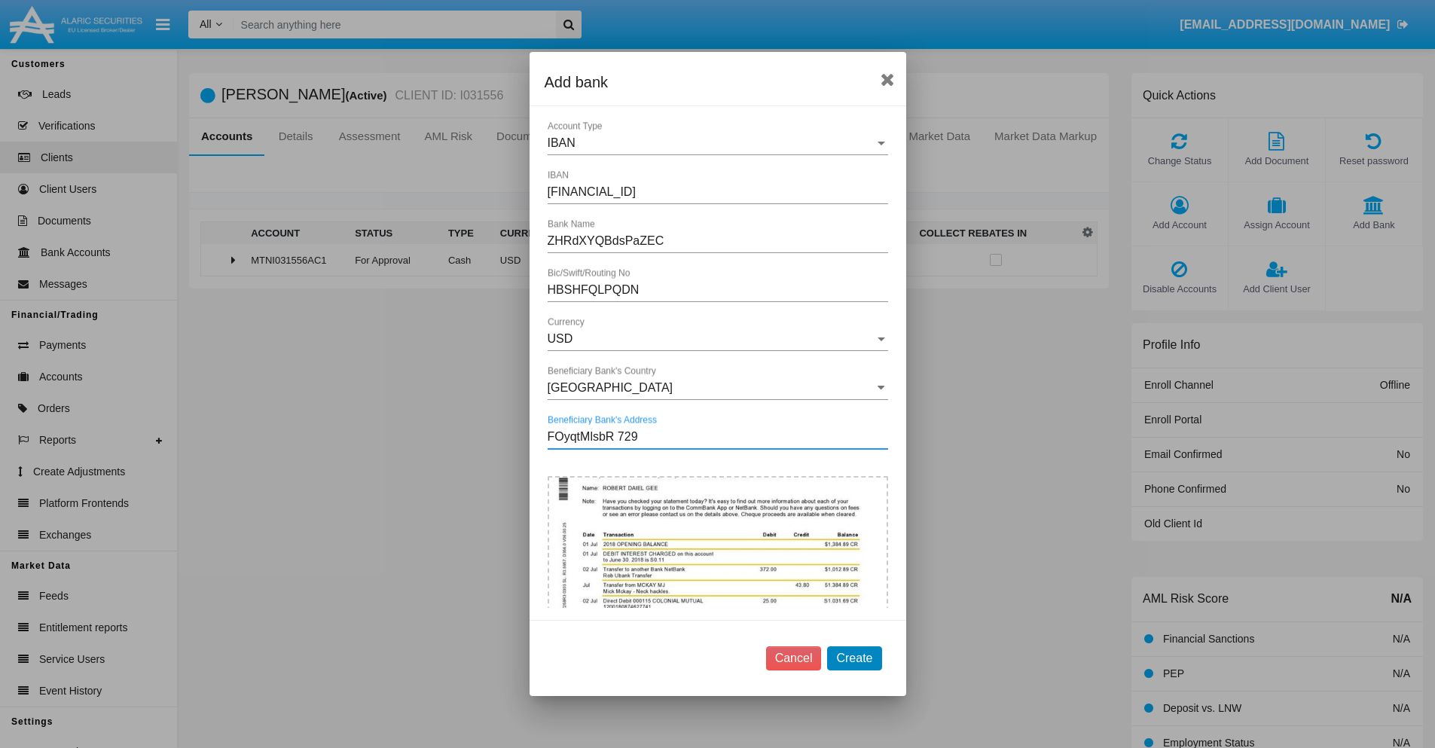
click at [854, 658] on button "Create" at bounding box center [854, 658] width 54 height 24
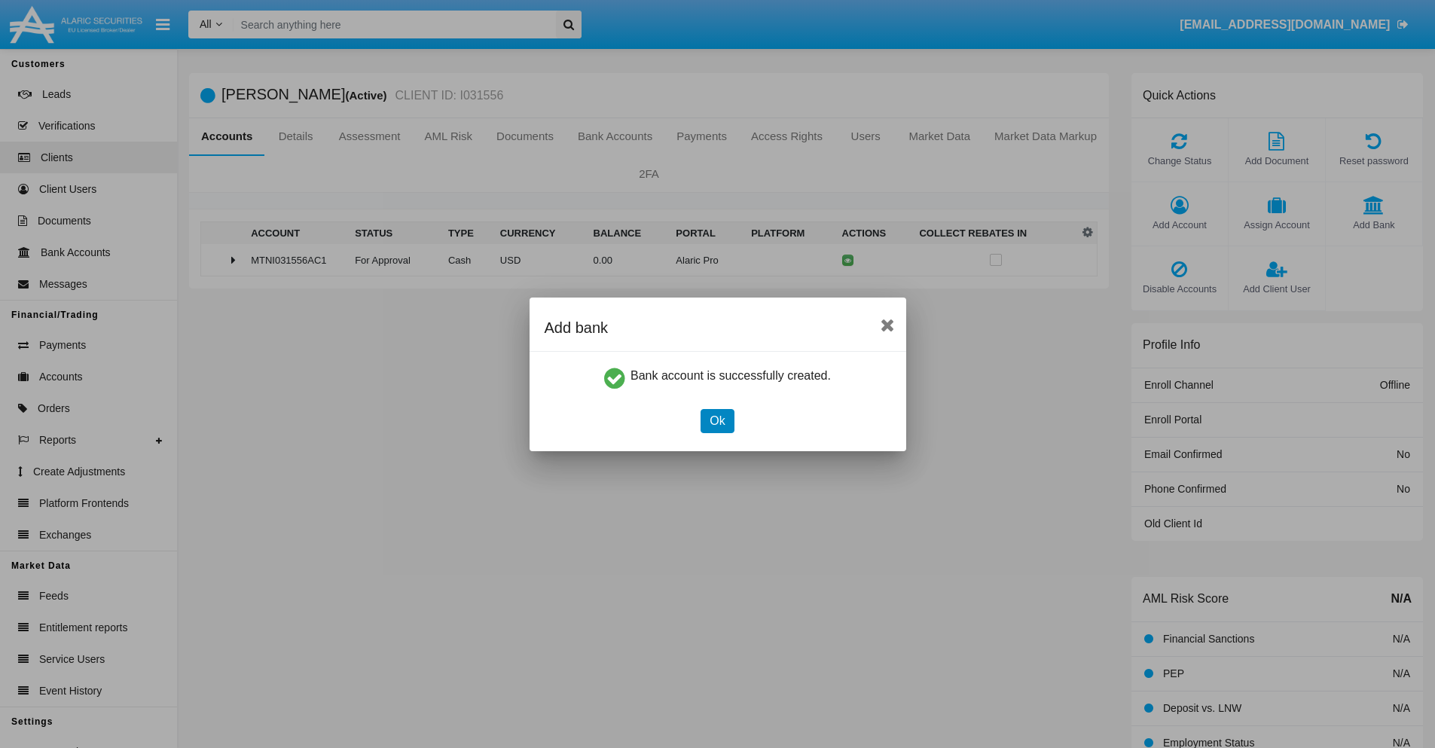
click at [717, 420] on button "Ok" at bounding box center [717, 421] width 33 height 24
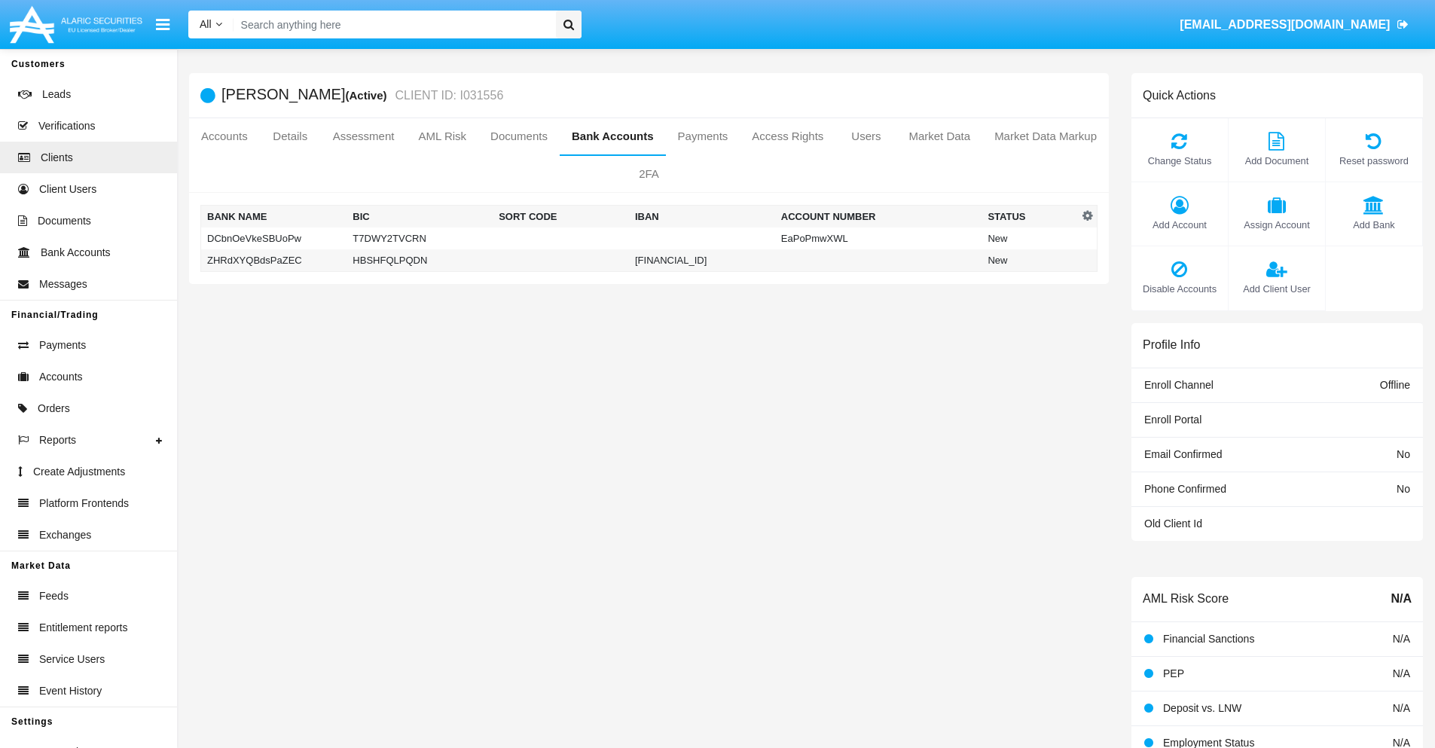
click at [273, 260] on td "ZHRdXYQBdsPaZEC" at bounding box center [274, 260] width 146 height 23
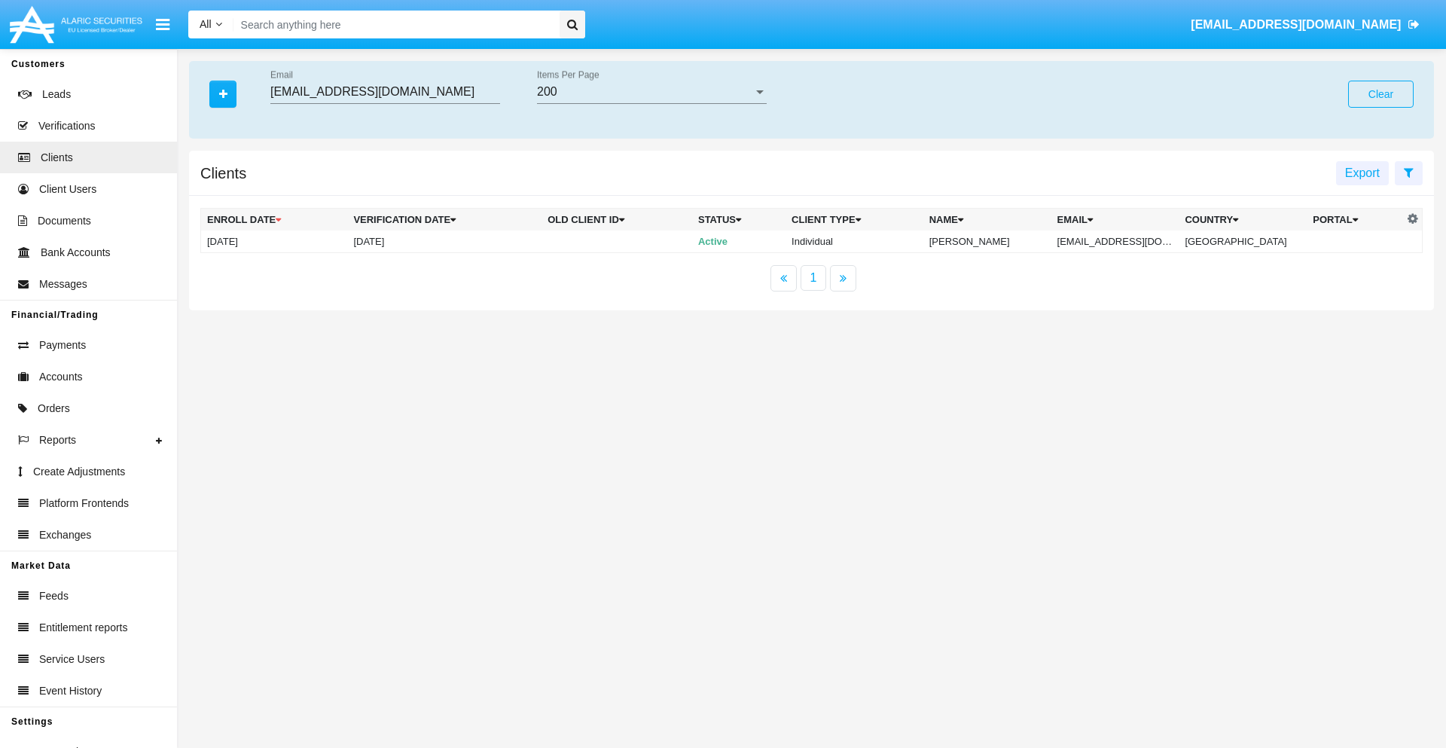
click at [1381, 94] on button "Clear" at bounding box center [1382, 94] width 66 height 27
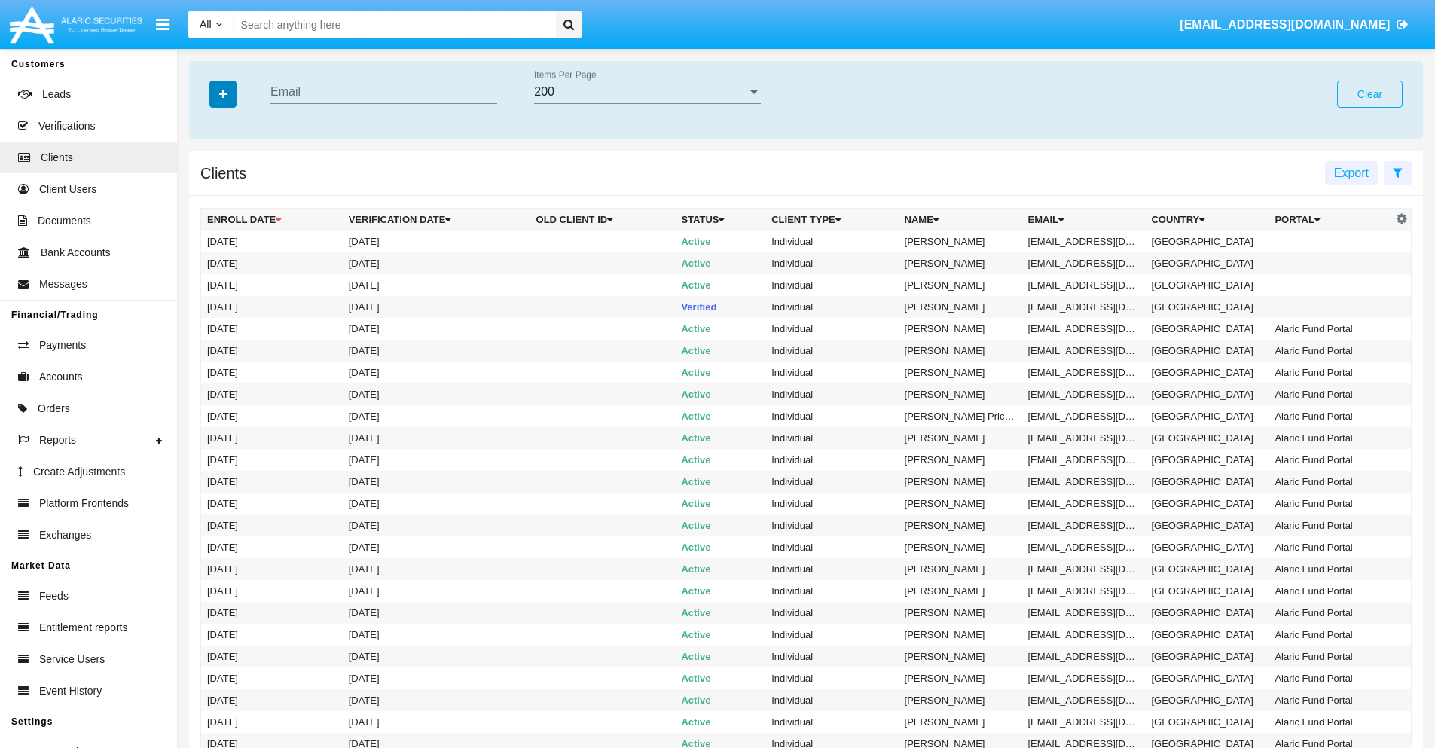
click at [223, 93] on icon "button" at bounding box center [223, 94] width 8 height 11
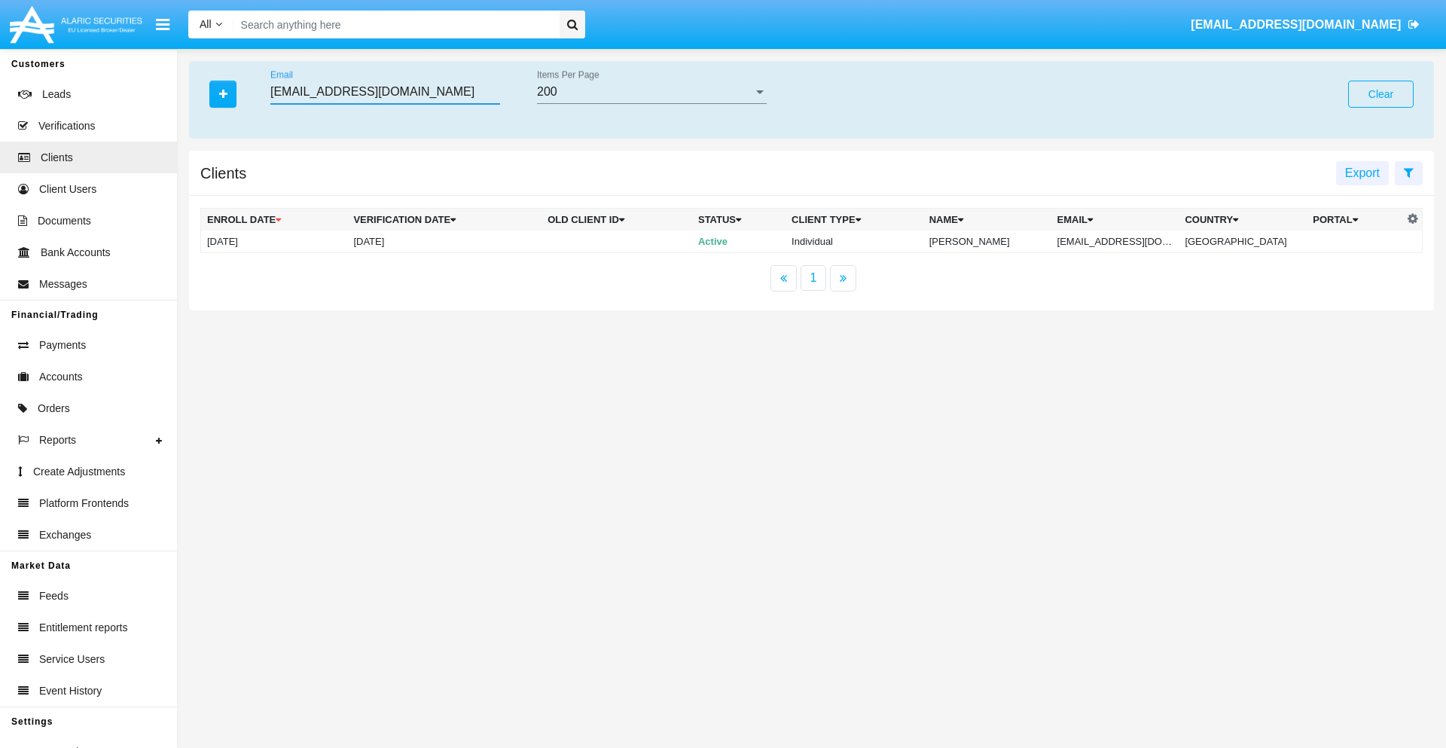
type input "mbd-hyuomb@xv6x-zh76et.au"
click at [1121, 241] on td "mbd-hyuomb@xv6x-zh76et.au" at bounding box center [1116, 242] width 128 height 23
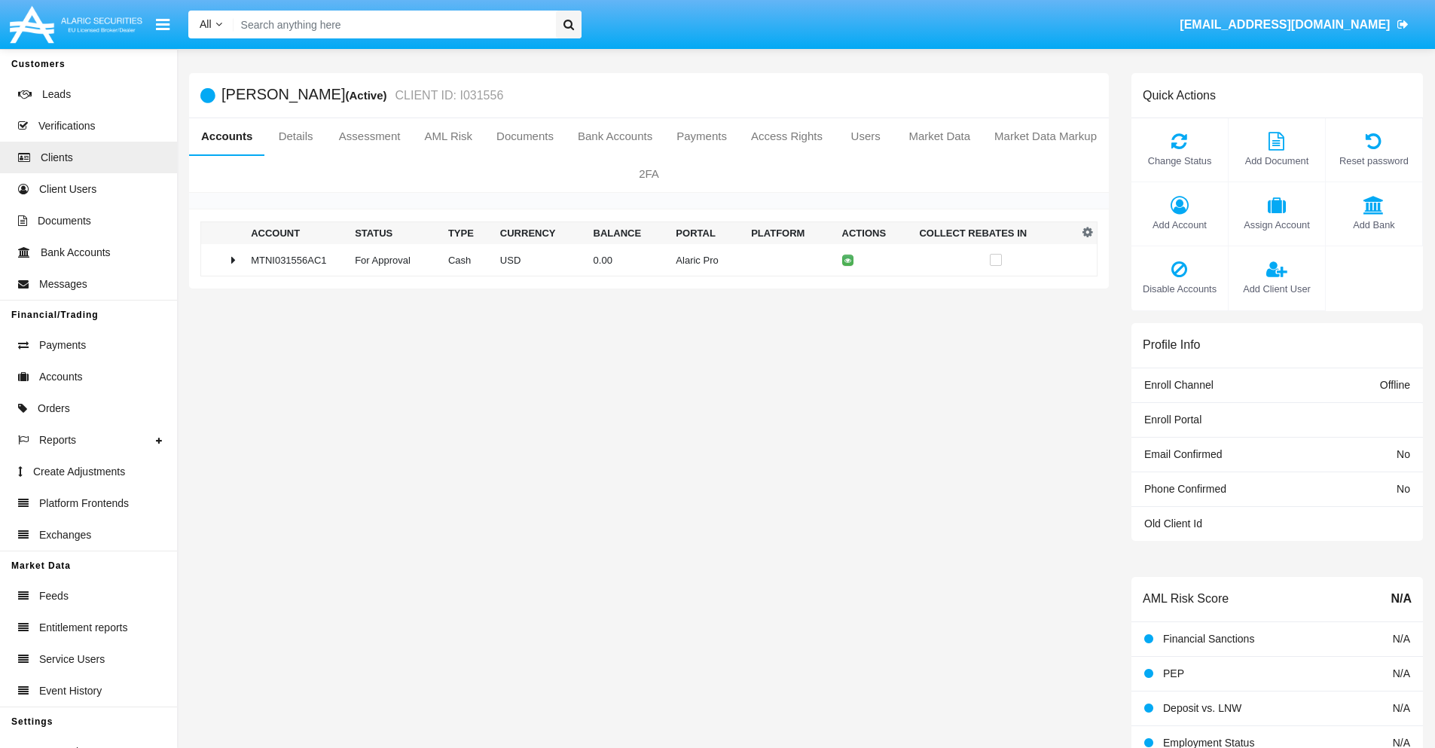
click at [1373, 225] on span "Add Bank" at bounding box center [1373, 225] width 81 height 14
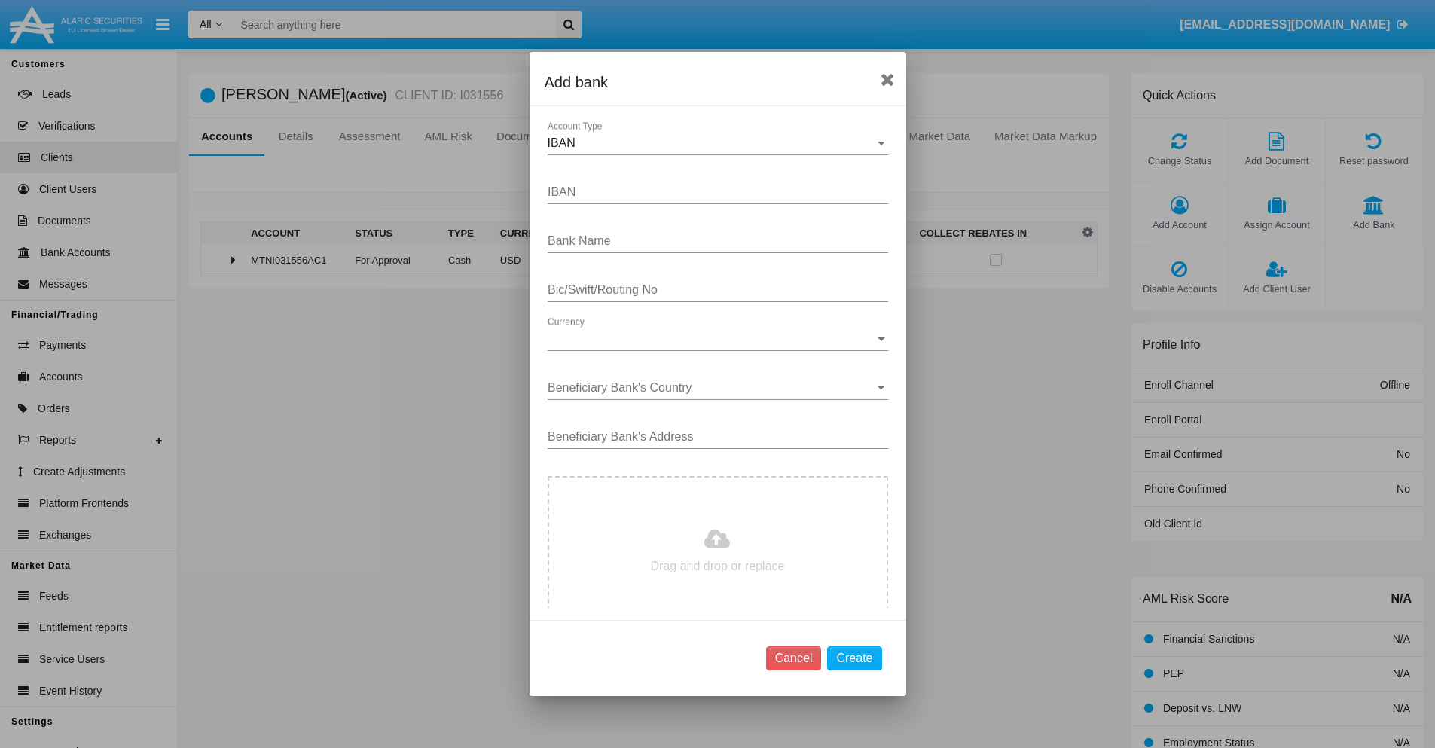
click at [712, 143] on div "IBAN" at bounding box center [711, 143] width 327 height 14
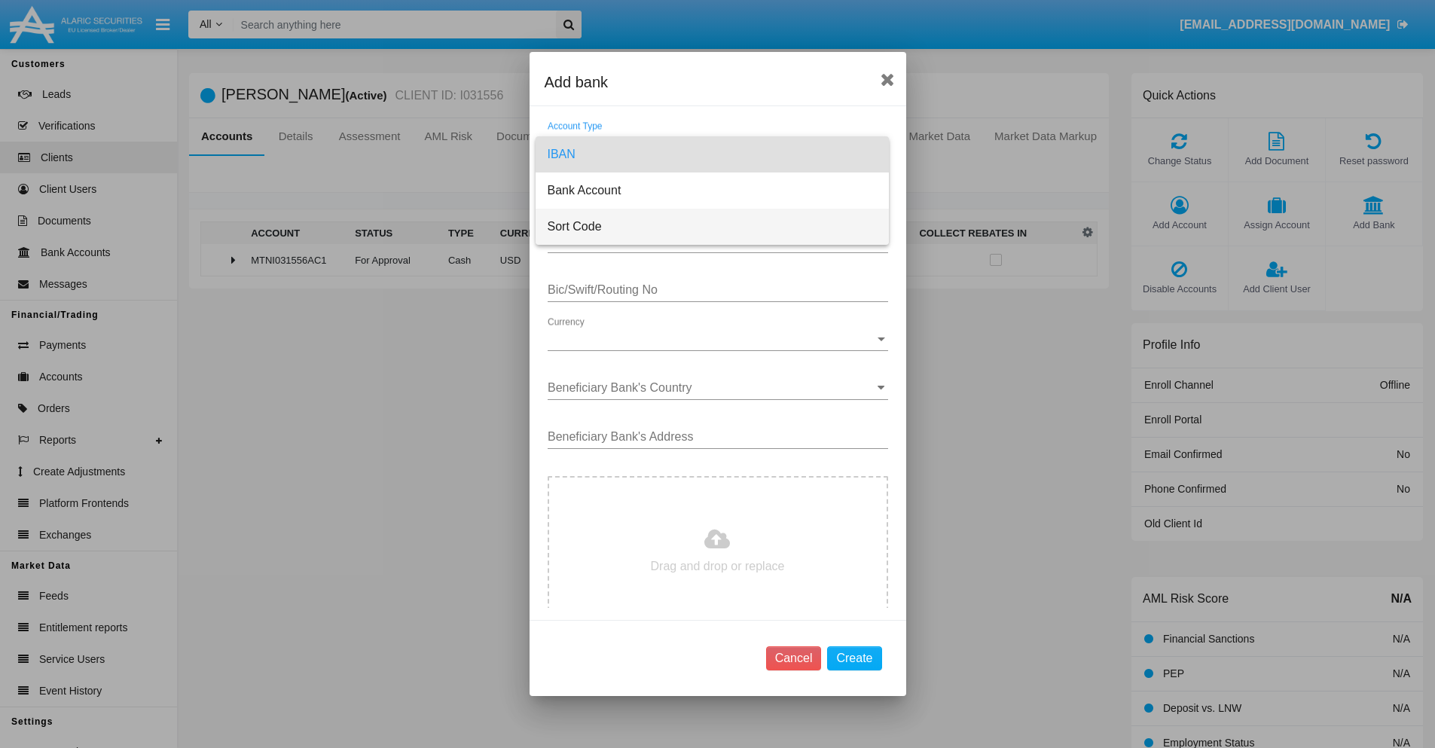
click at [712, 227] on span "Sort Code" at bounding box center [712, 227] width 329 height 36
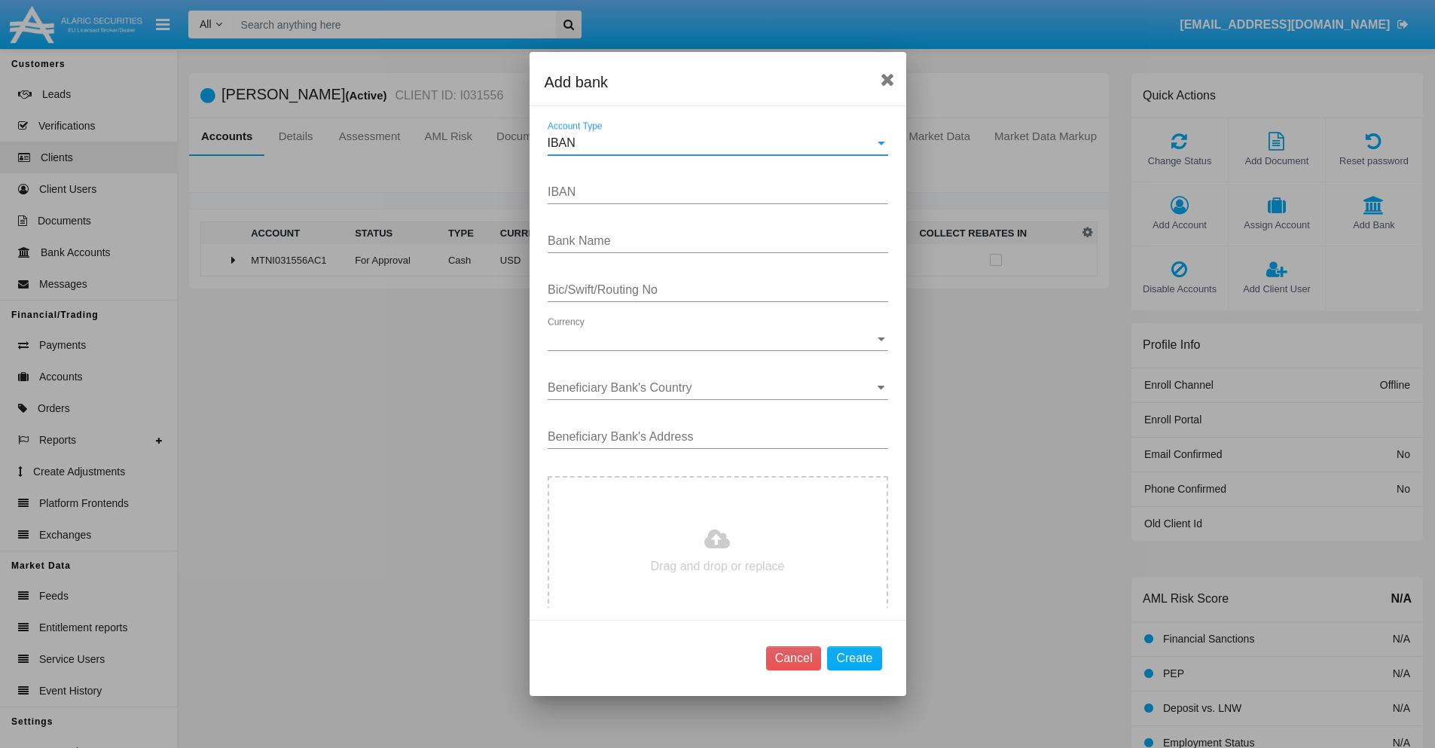
type input "United Kingdom"
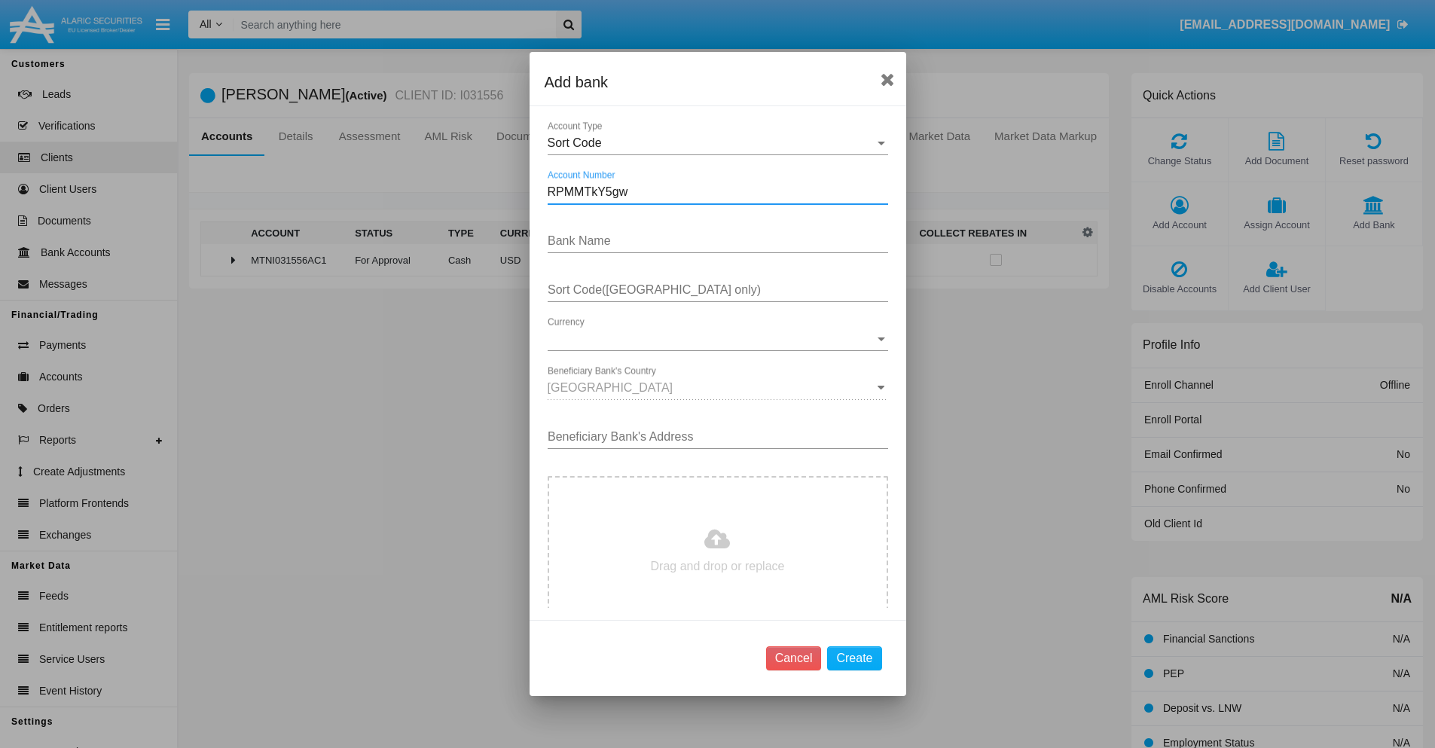
type input "RPMMTkY5gw"
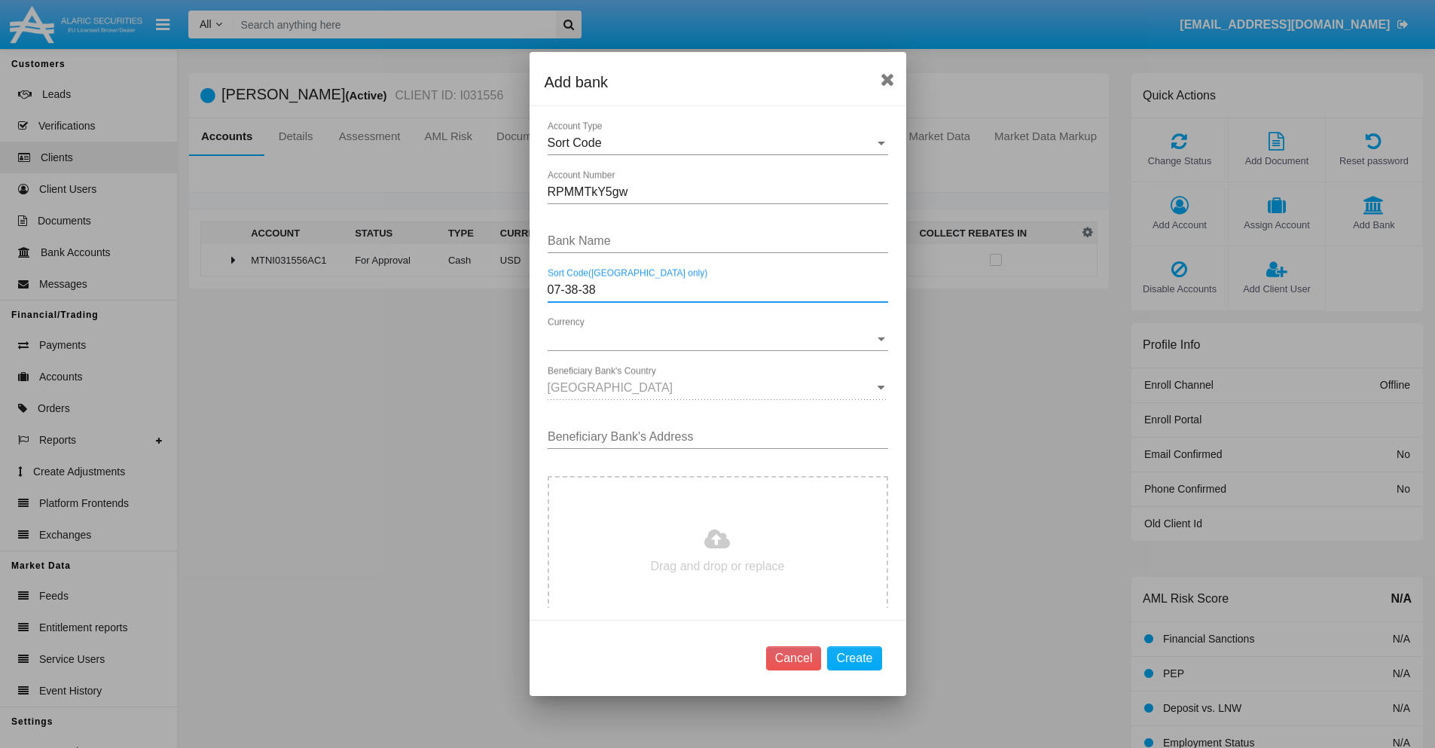
type input "07-38-38"
type input "svJRdCDsqFybOcO"
click at [712, 339] on span "Currency" at bounding box center [711, 339] width 327 height 14
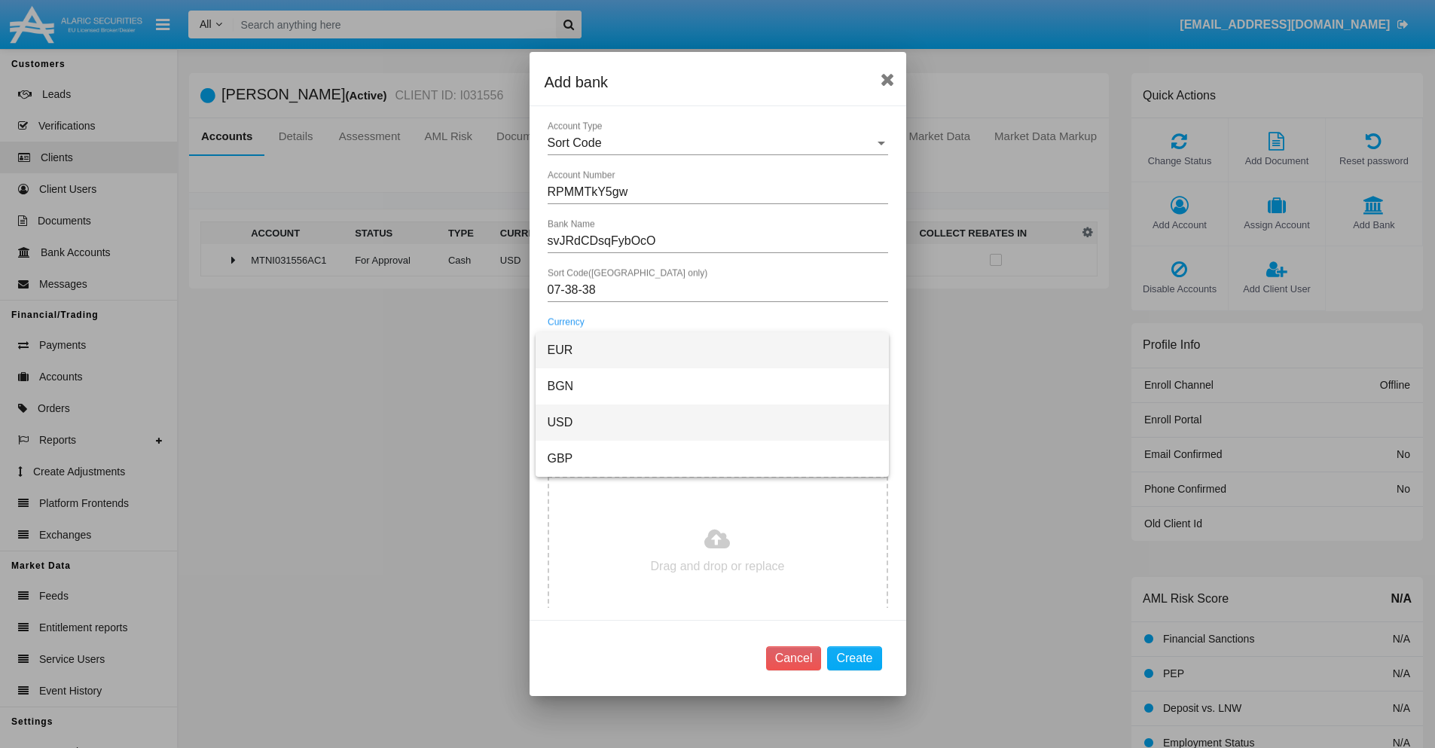
click at [712, 423] on span "USD" at bounding box center [712, 423] width 329 height 36
type input "EnETFkQWES 236"
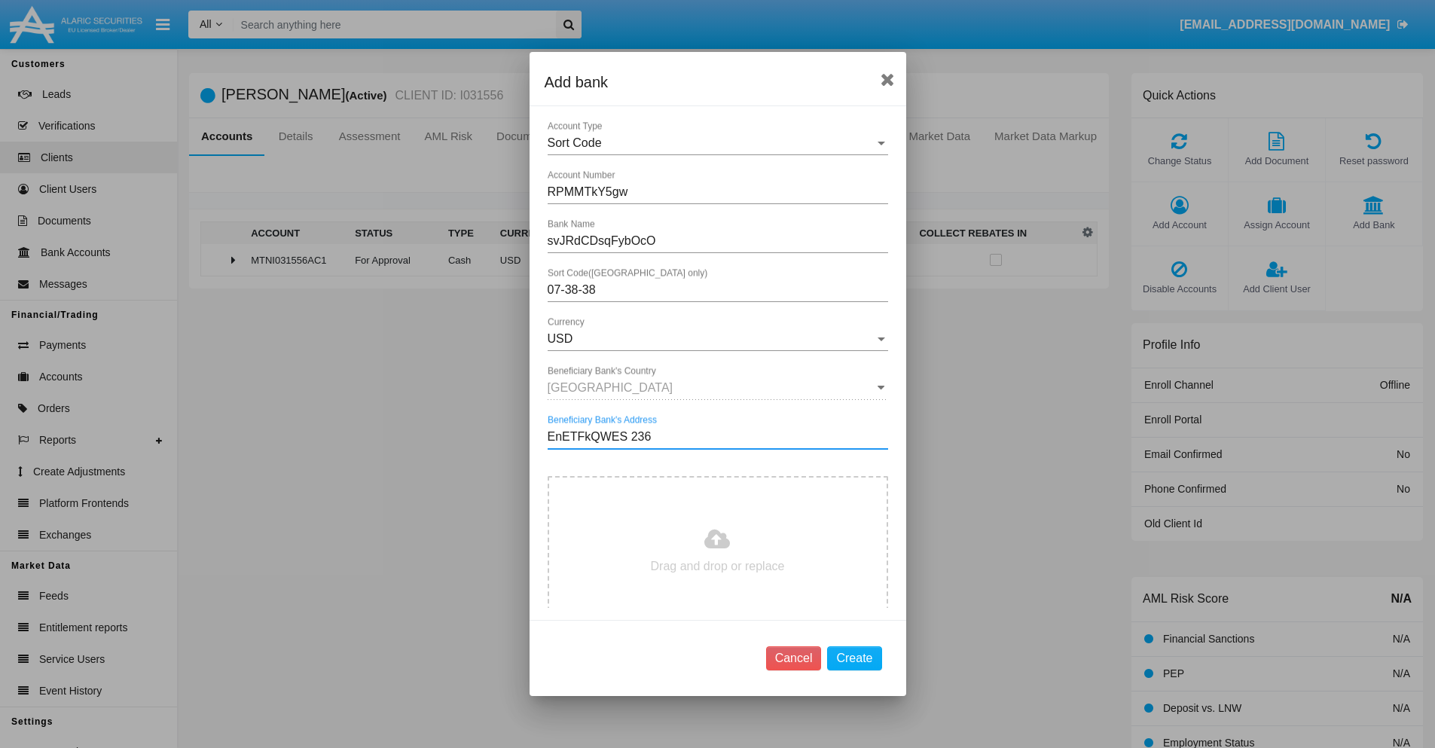
type input "C:\fakepath\bank-statement.png"
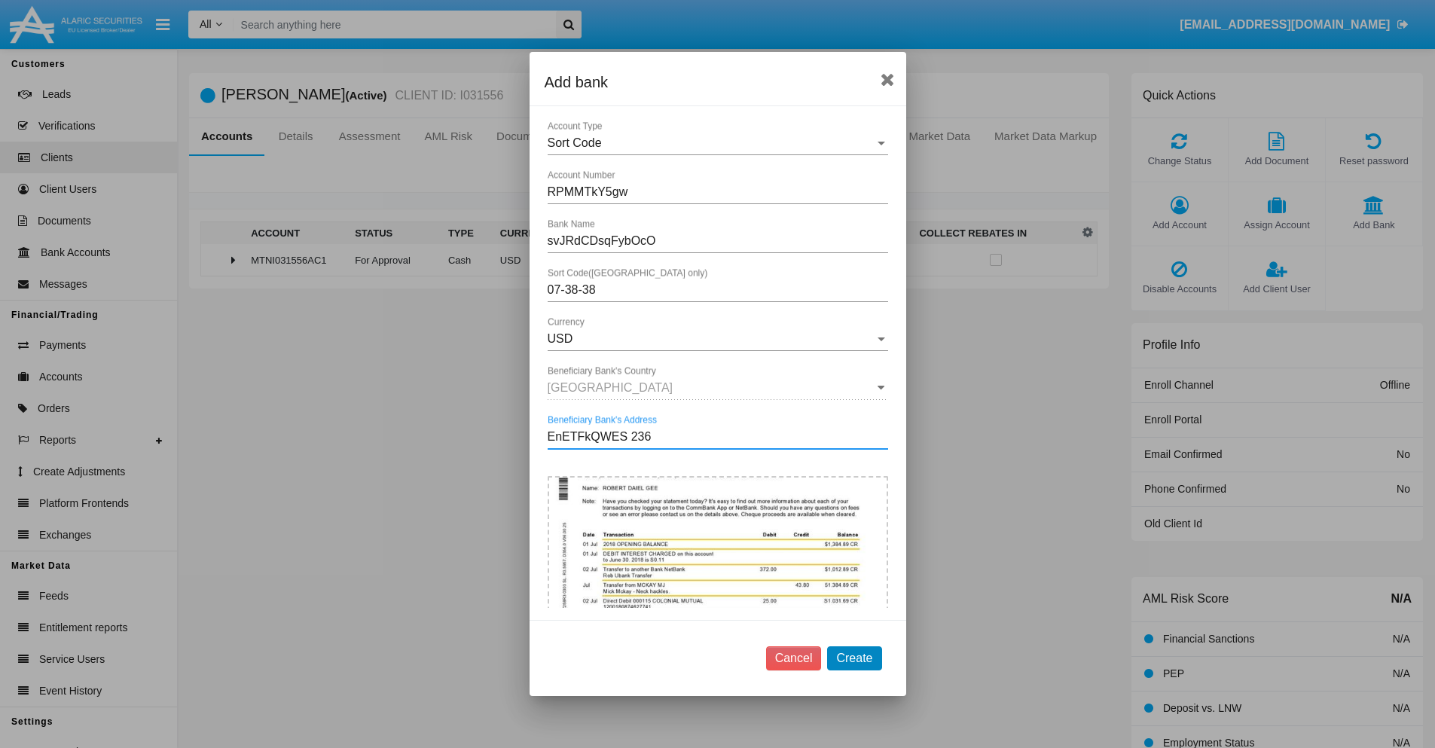
click at [854, 658] on button "Create" at bounding box center [854, 658] width 54 height 24
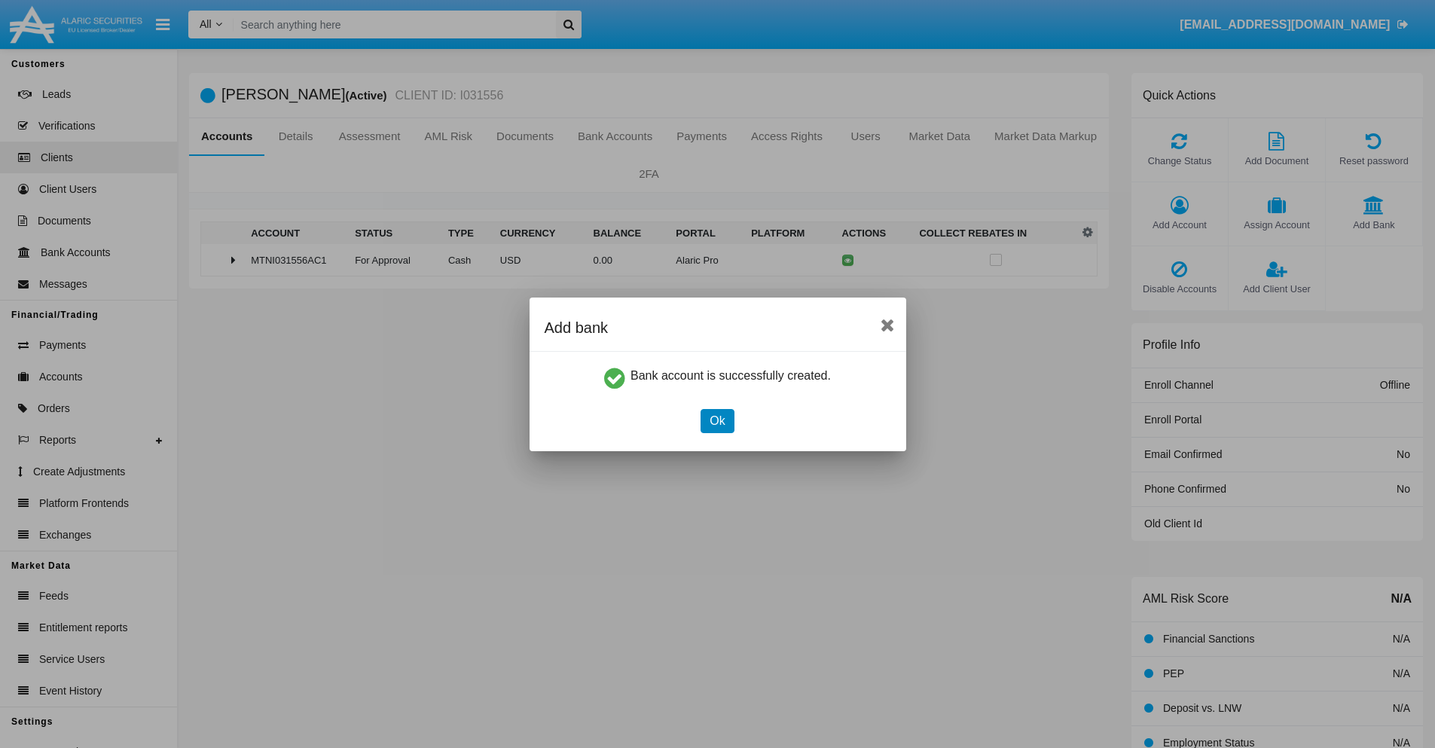
click at [717, 420] on button "Ok" at bounding box center [717, 421] width 33 height 24
